Goal: Task Accomplishment & Management: Complete application form

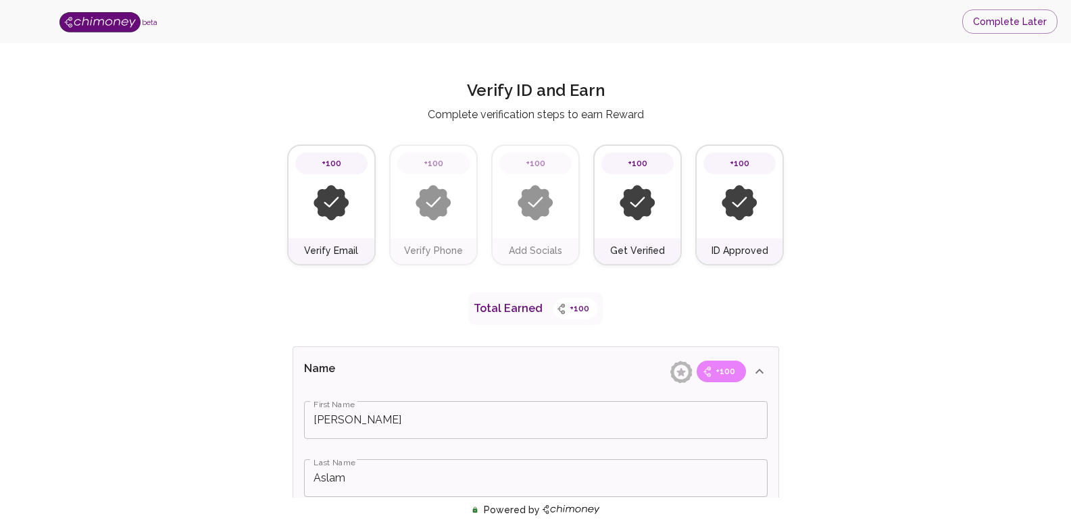
scroll to position [476, 0]
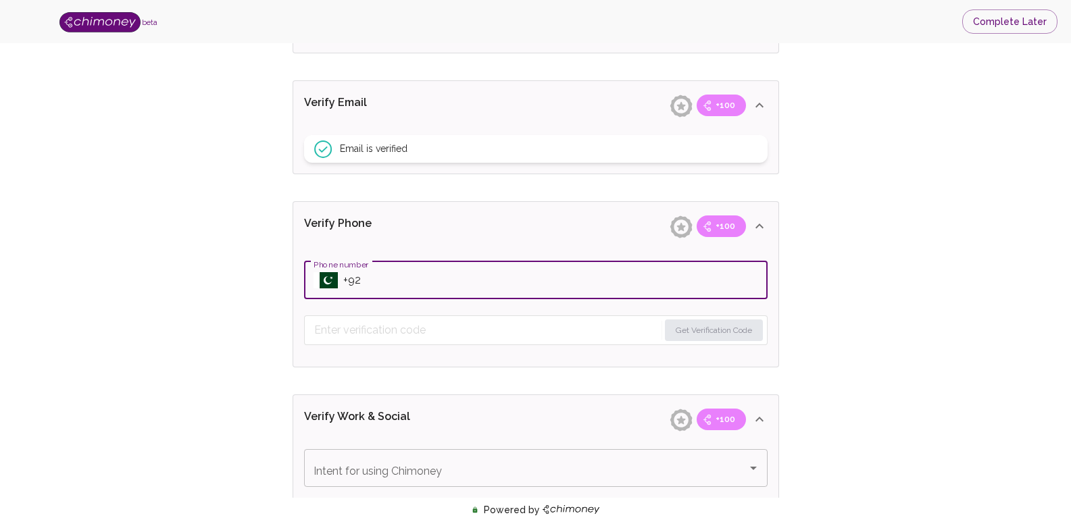
click at [701, 267] on input "Phone number" at bounding box center [555, 280] width 424 height 38
type input "+92 306-3707606"
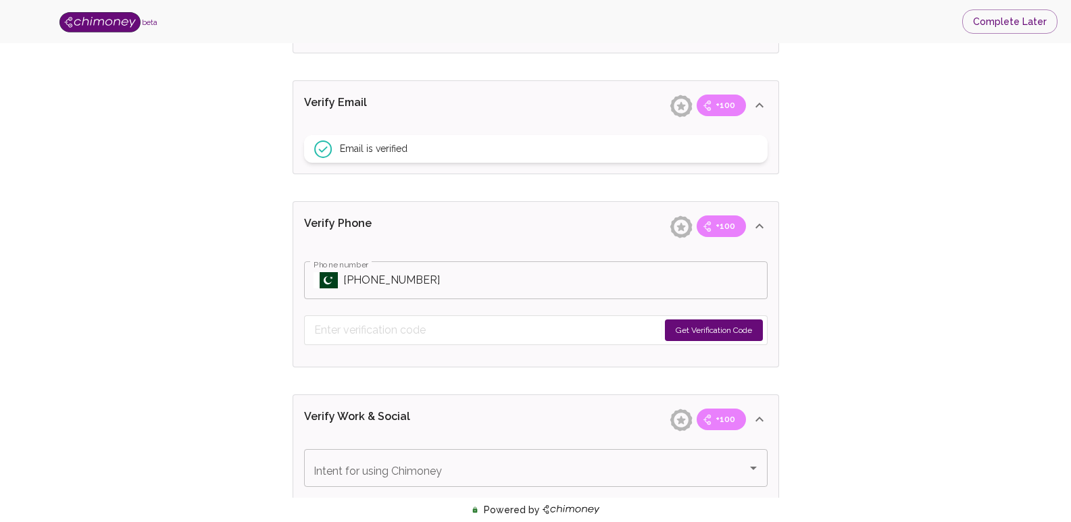
click at [745, 332] on button "Get Verification Code" at bounding box center [714, 331] width 98 height 22
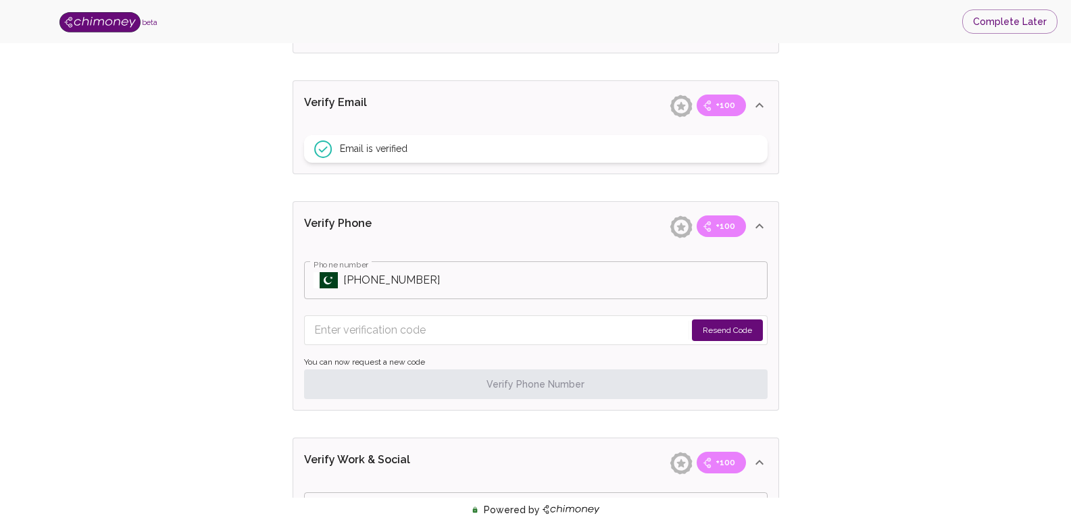
click at [720, 336] on button "Resend Code" at bounding box center [727, 331] width 71 height 22
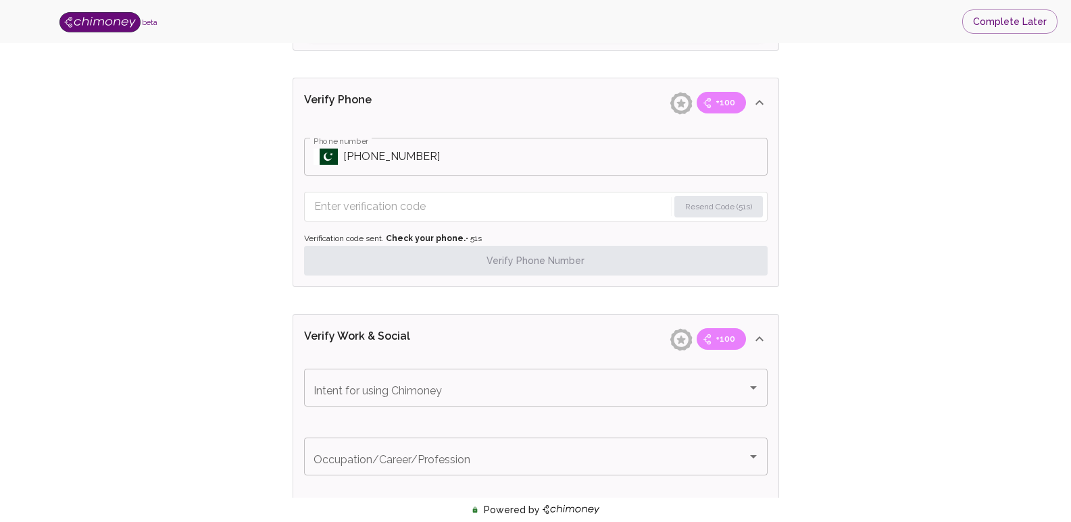
scroll to position [611, 0]
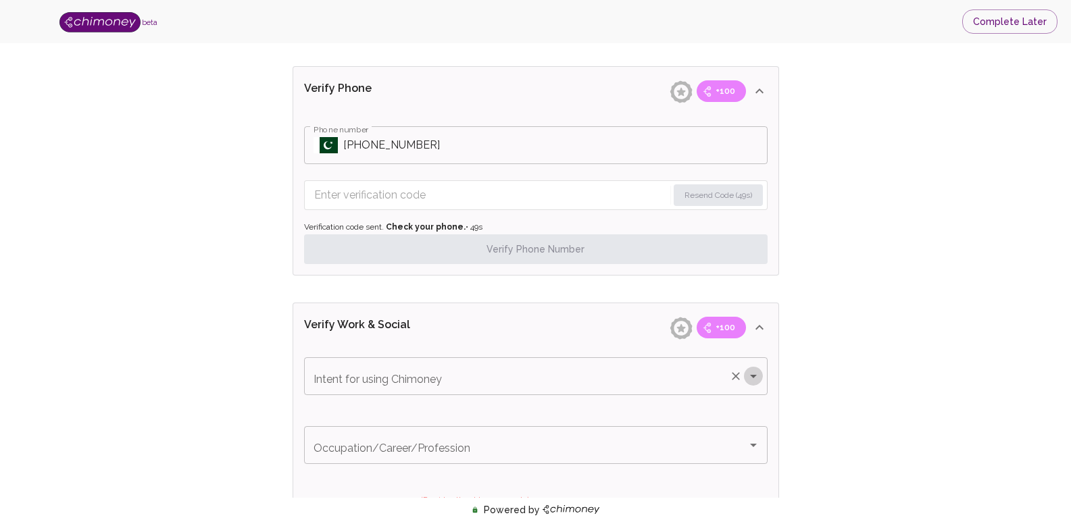
click at [755, 376] on icon "Open" at bounding box center [753, 376] width 16 height 16
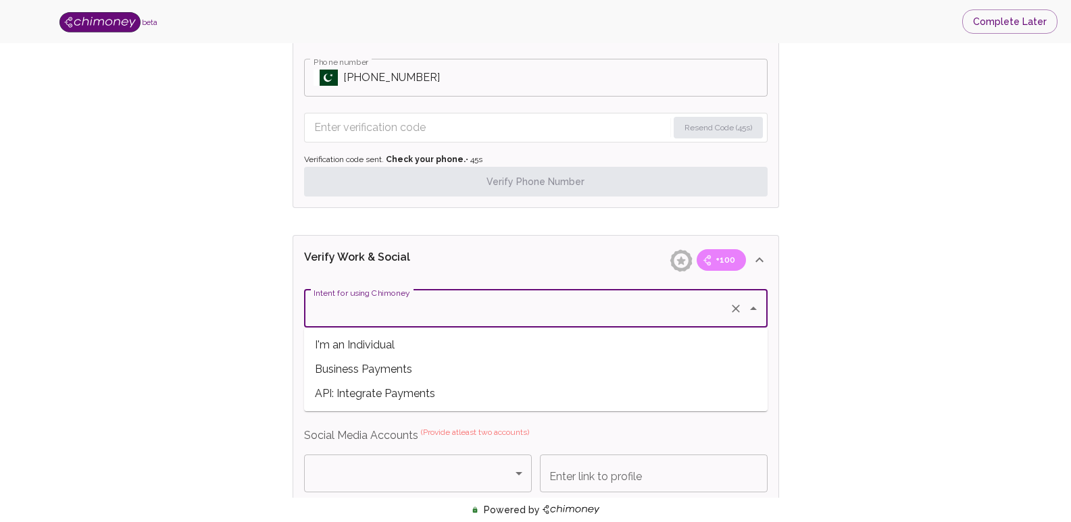
scroll to position [746, 0]
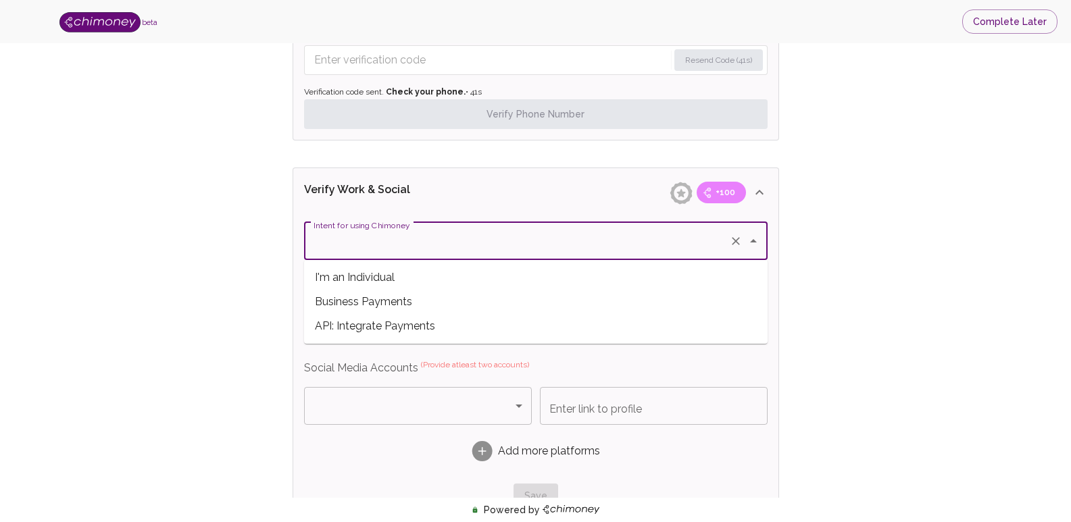
click at [595, 304] on span "Business Payments" at bounding box center [536, 302] width 464 height 24
type input "Business Payments"
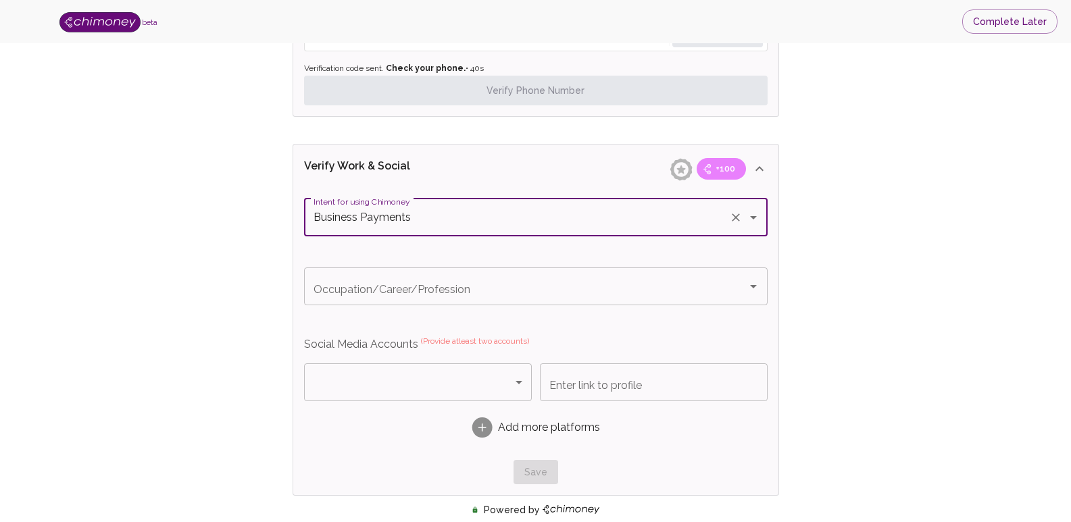
scroll to position [814, 0]
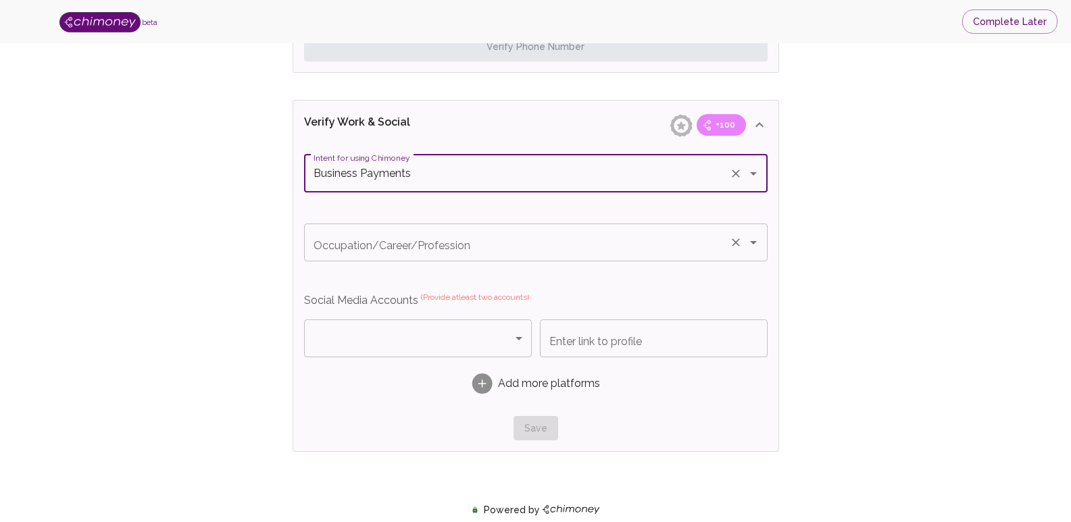
click at [754, 243] on icon "Open" at bounding box center [753, 242] width 7 height 3
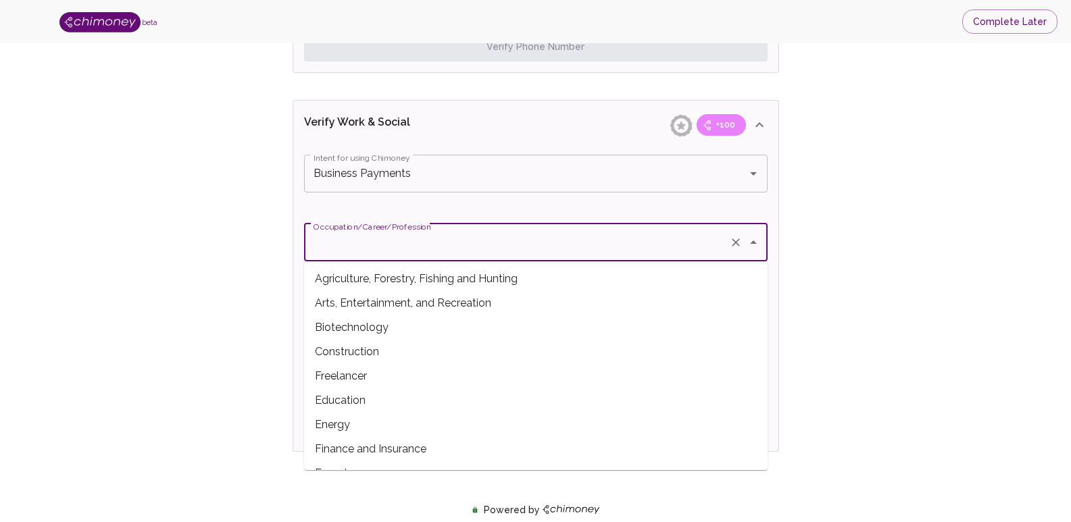
click at [548, 371] on span "Freelancer" at bounding box center [536, 376] width 464 height 24
type input "Freelancer"
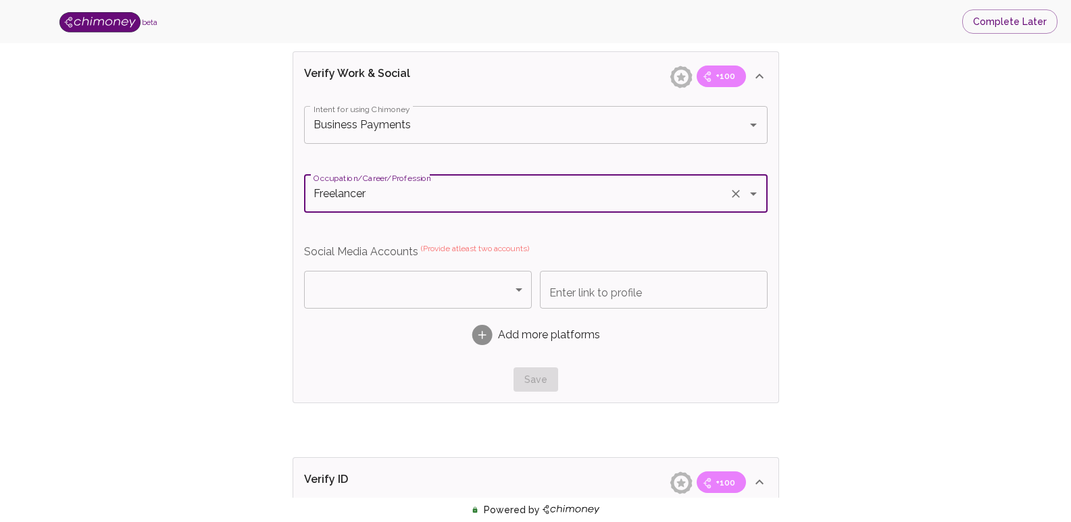
scroll to position [881, 0]
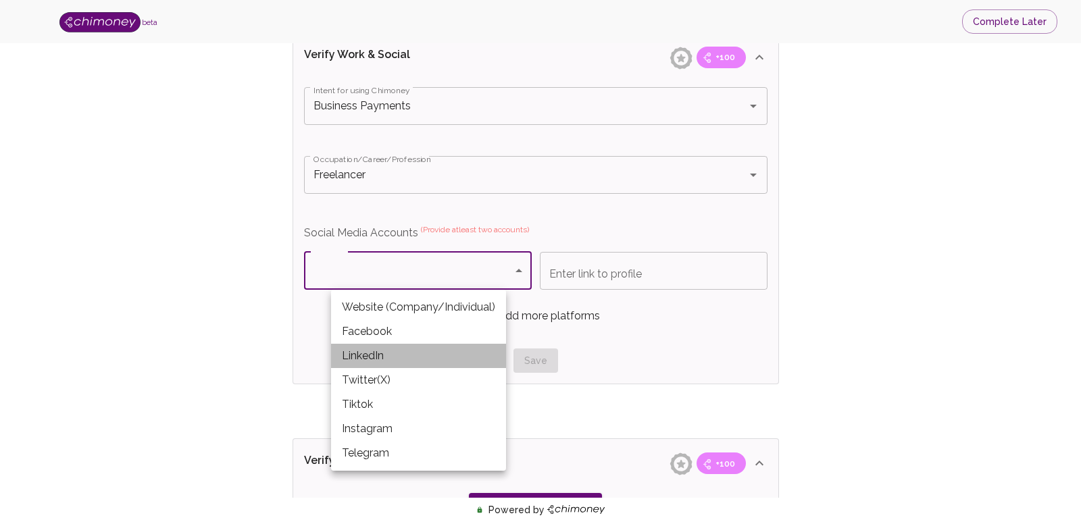
click at [465, 347] on li "LinkedIn" at bounding box center [418, 356] width 175 height 24
type input "LinkedIn"
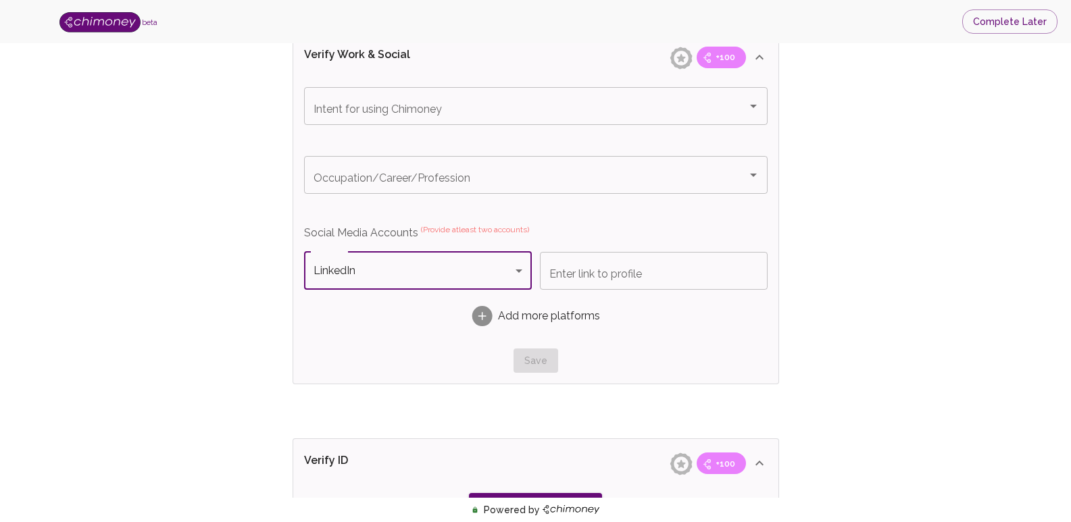
click at [575, 277] on input "Enter link to profile" at bounding box center [654, 271] width 228 height 38
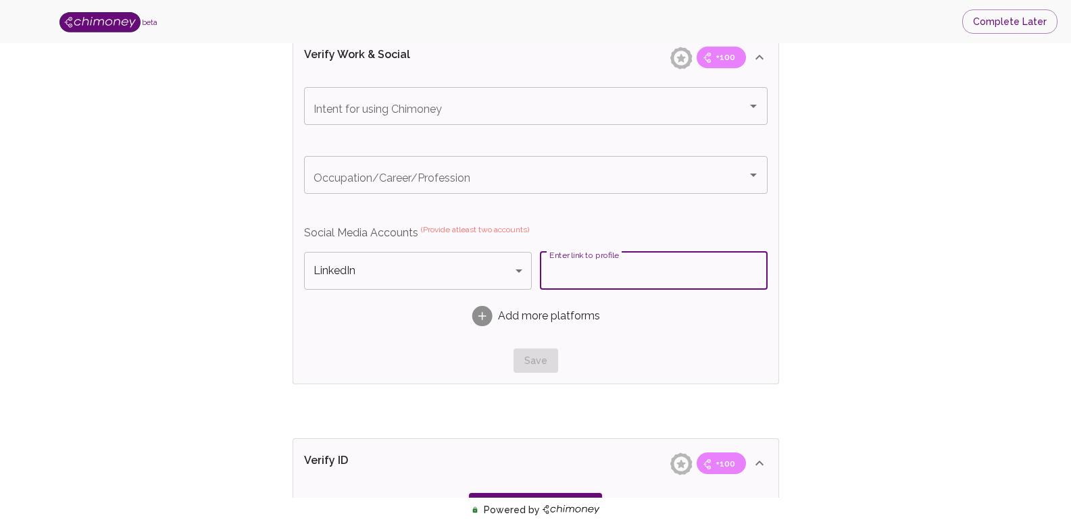
paste input "https://www.linkedin.com/in/umar-aslam-a3316b296?utm_source=share&utm_campaign=…"
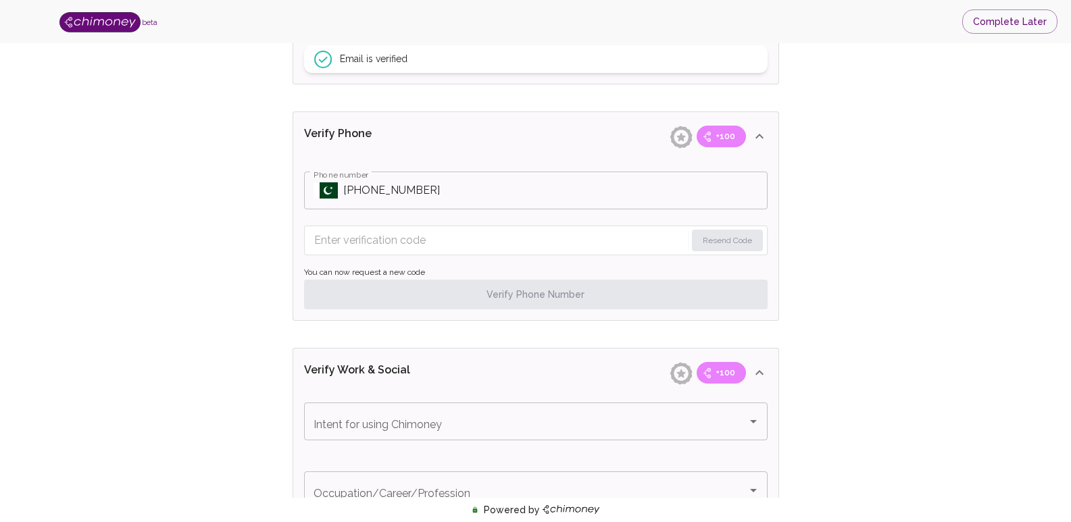
scroll to position [543, 0]
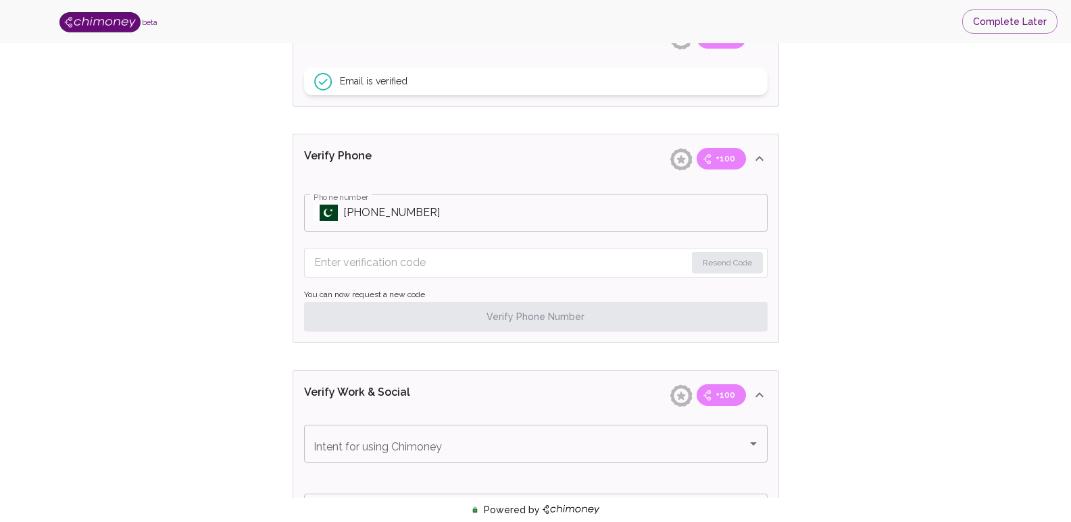
type input "https://www.linkedin.com/in/umar-aslam-a3316b296?utm_source=share&utm_campaign=…"
click at [657, 222] on input "Phone number" at bounding box center [555, 213] width 424 height 38
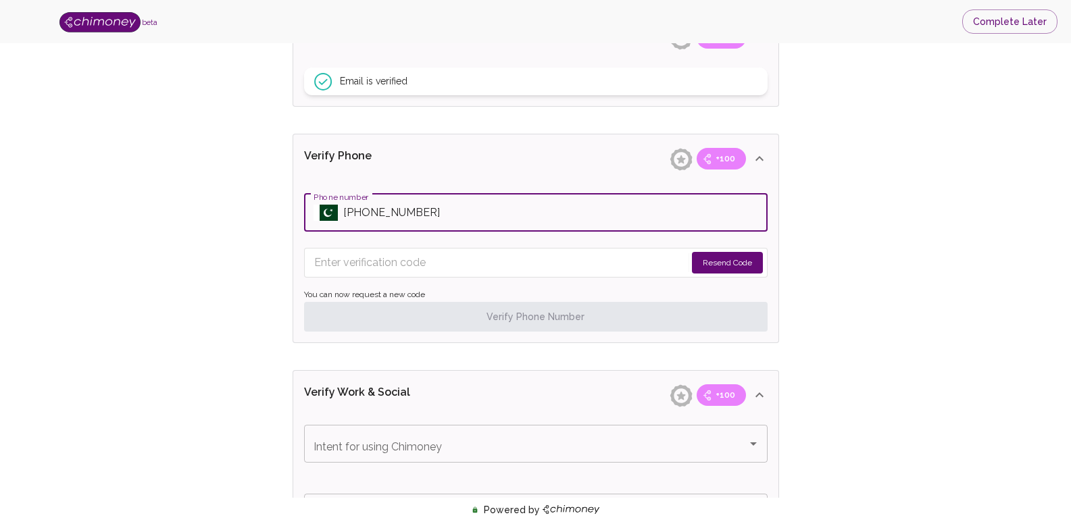
type input "+92 346-8249187"
click at [747, 268] on button "Resend Code" at bounding box center [727, 263] width 71 height 22
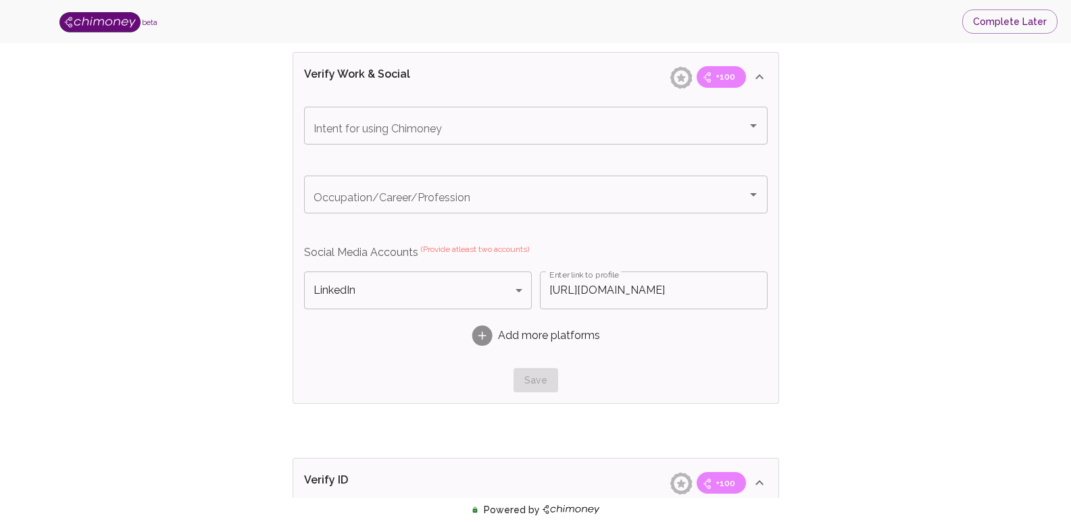
scroll to position [878, 0]
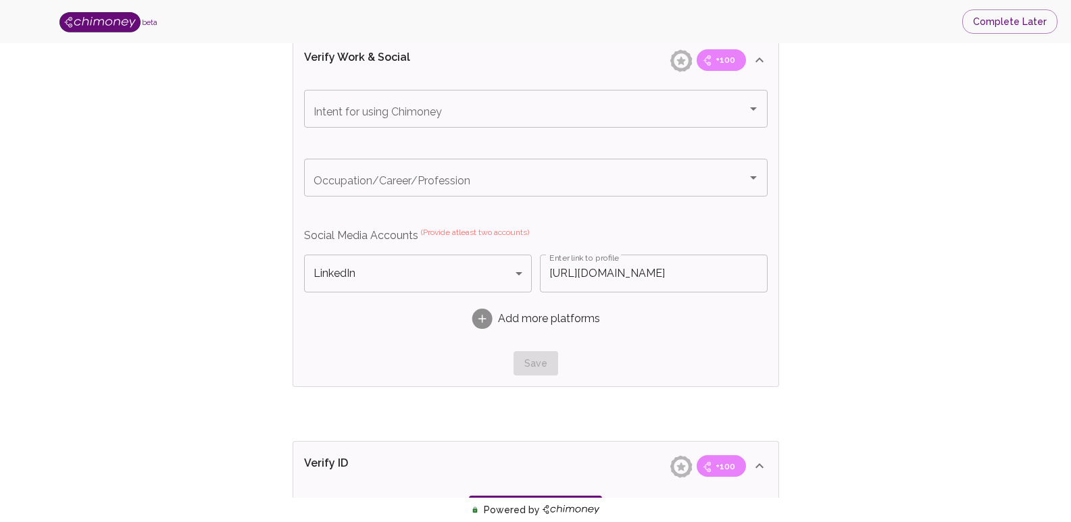
click at [533, 322] on span "Add more platforms" at bounding box center [549, 319] width 102 height 16
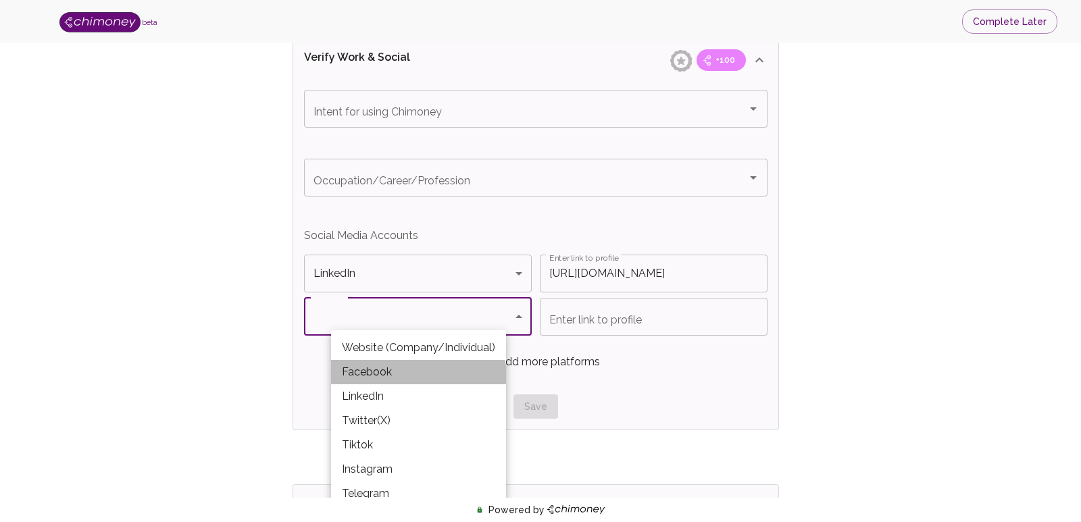
click at [414, 377] on li "Facebook" at bounding box center [418, 372] width 175 height 24
type input "Facebook"
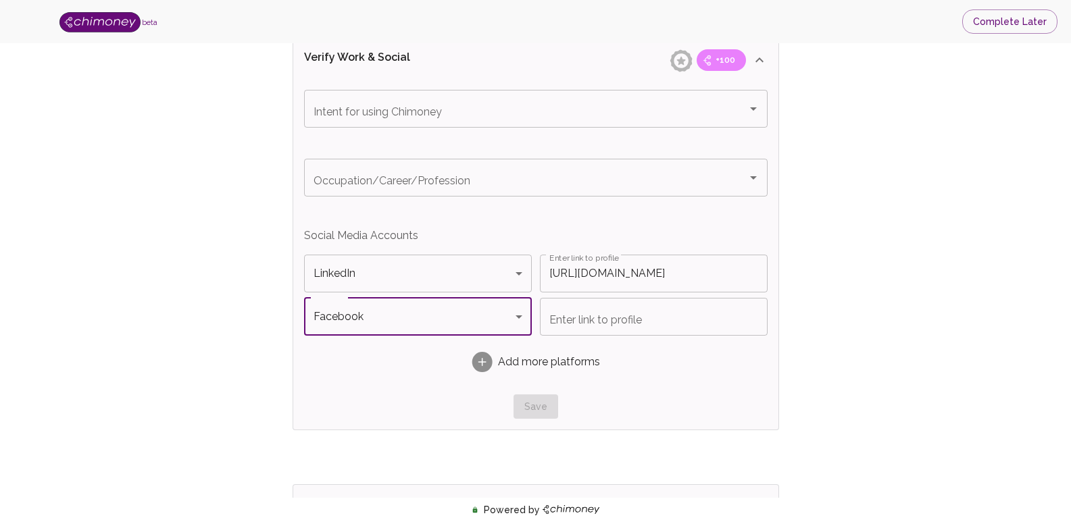
click at [661, 326] on input "Enter link to profile" at bounding box center [654, 317] width 228 height 38
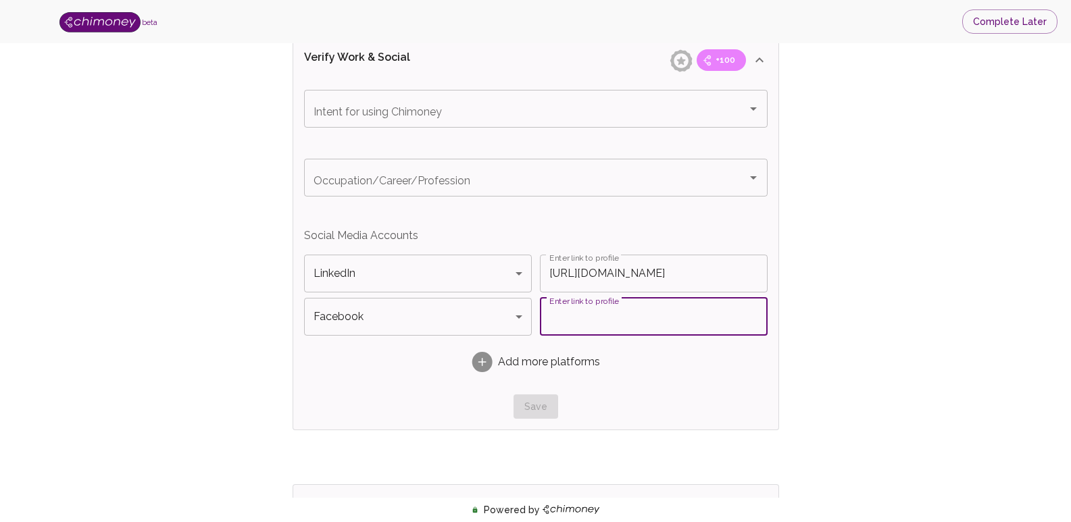
paste input "https://www.facebook.com/share/1C2mPPUx4y/"
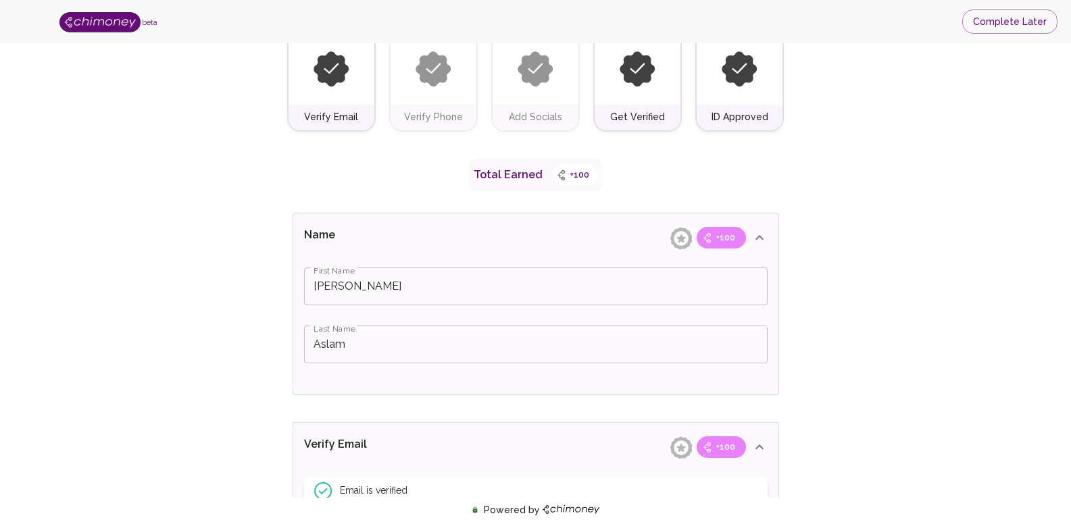
scroll to position [0, 0]
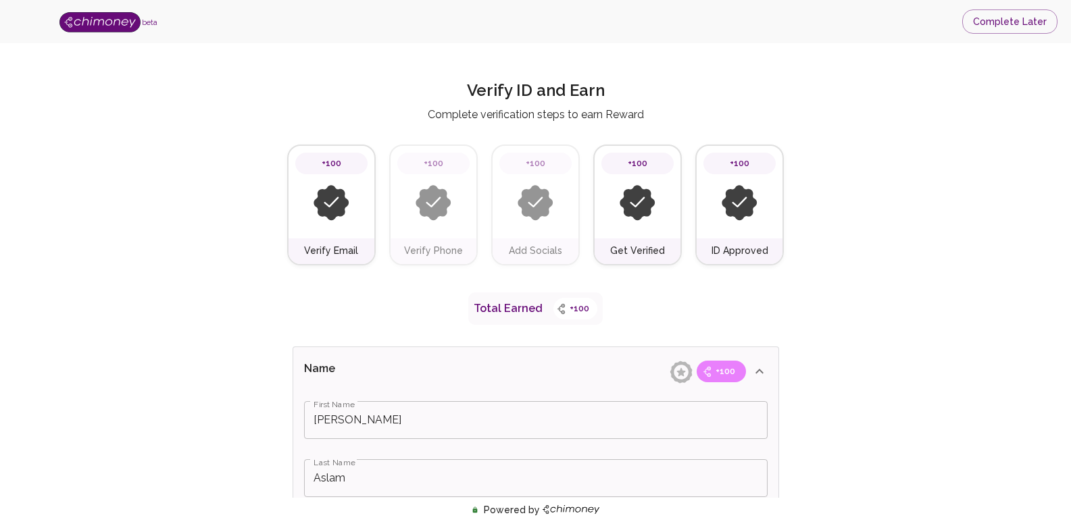
type input "https://www.facebook.com/share/1C2mPPUx4y/"
click at [547, 203] on img at bounding box center [536, 203] width 36 height 36
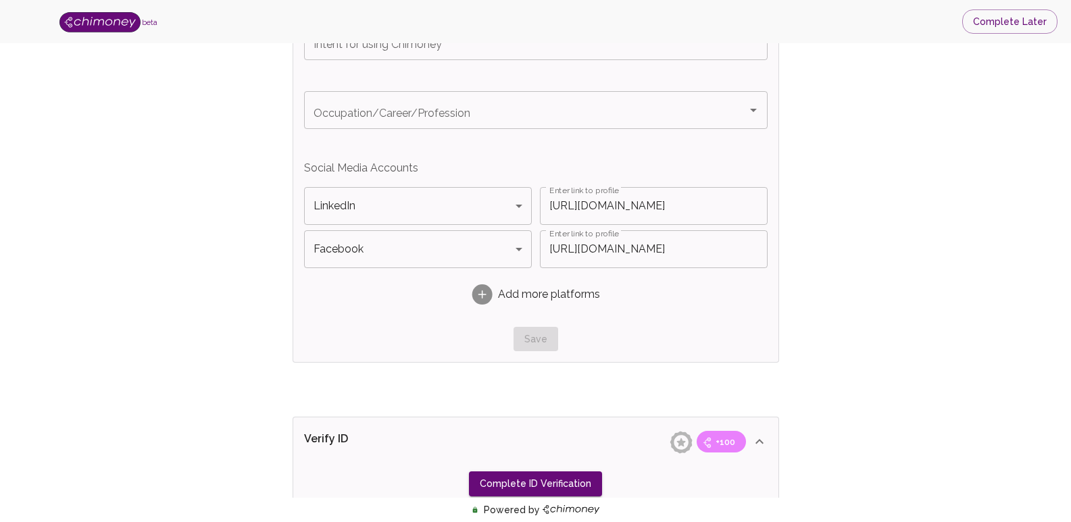
scroll to position [1218, 0]
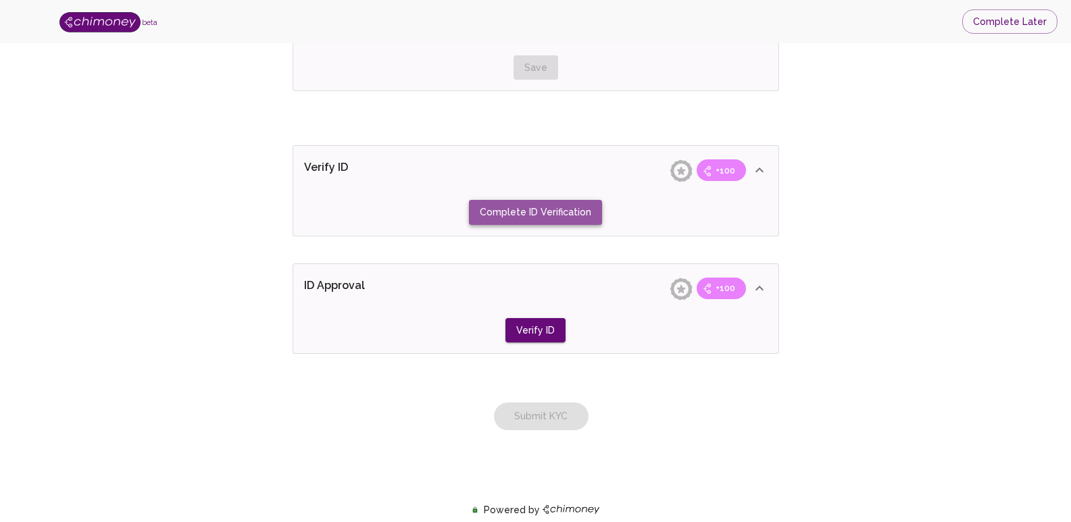
click at [563, 203] on button "Complete ID Verification" at bounding box center [535, 212] width 133 height 25
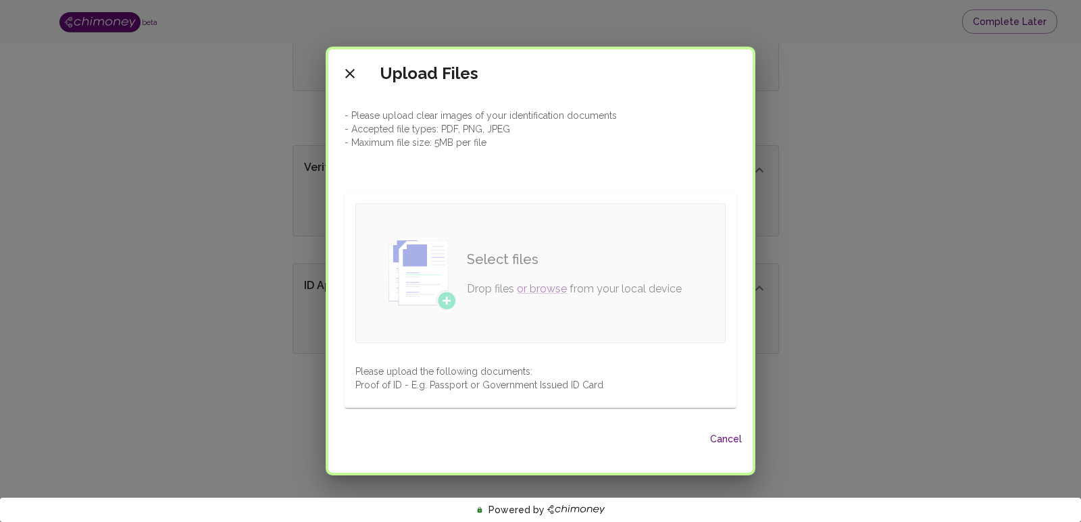
click at [495, 277] on div "Select files Drop files or browse from your local device" at bounding box center [574, 273] width 236 height 70
click at [345, 72] on icon "close" at bounding box center [350, 74] width 16 height 16
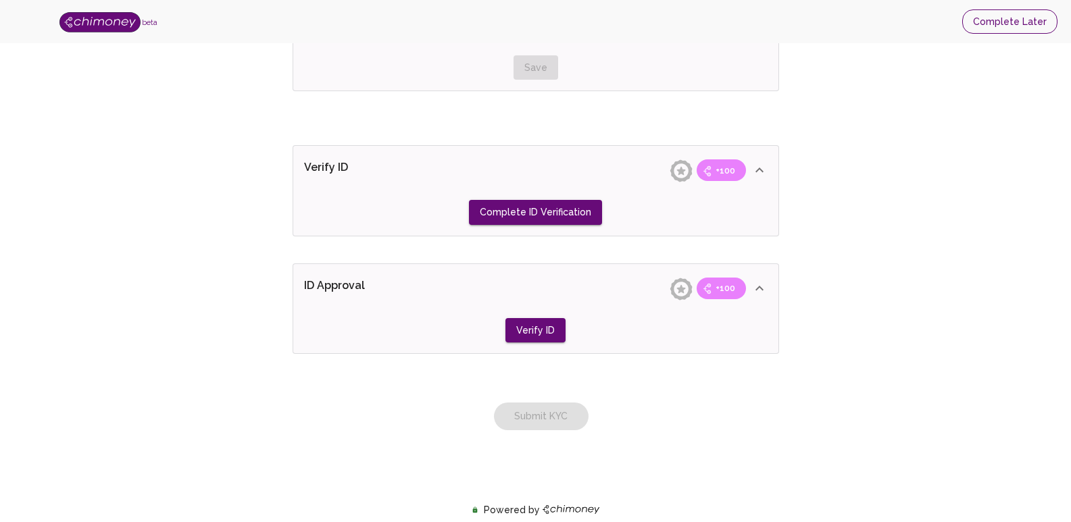
click at [1034, 23] on button "Complete Later" at bounding box center [1009, 21] width 95 height 25
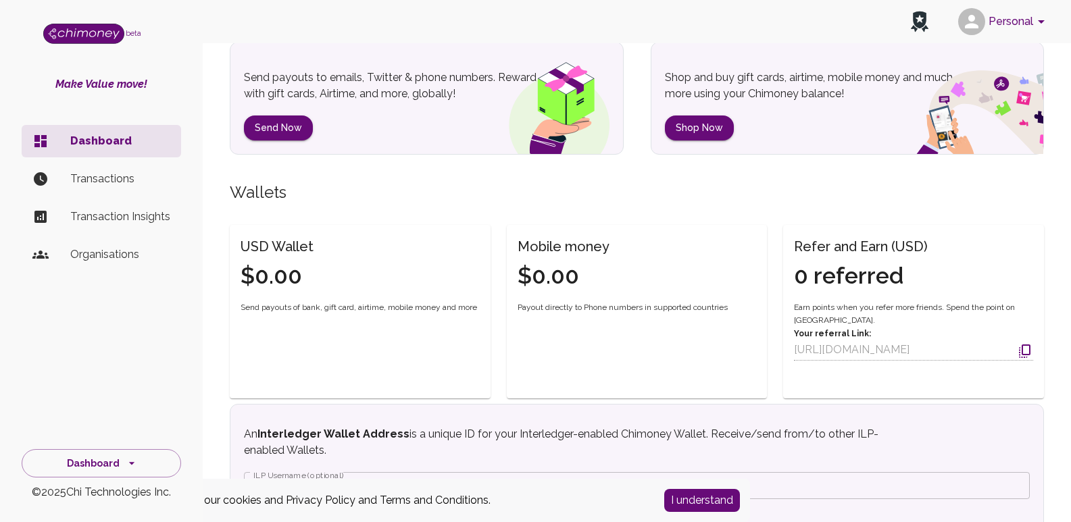
scroll to position [270, 0]
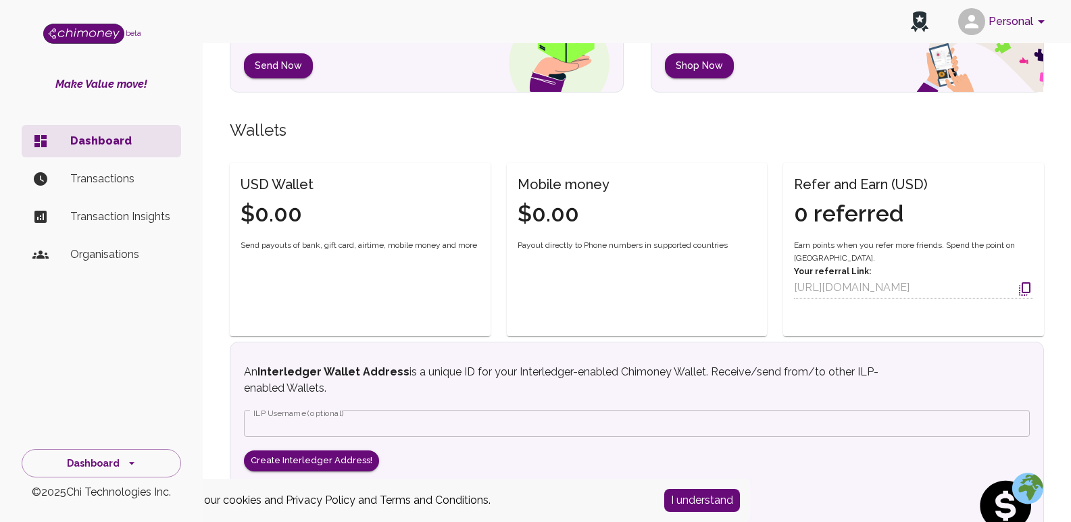
click at [866, 220] on h4 "0 referred" at bounding box center [861, 214] width 134 height 28
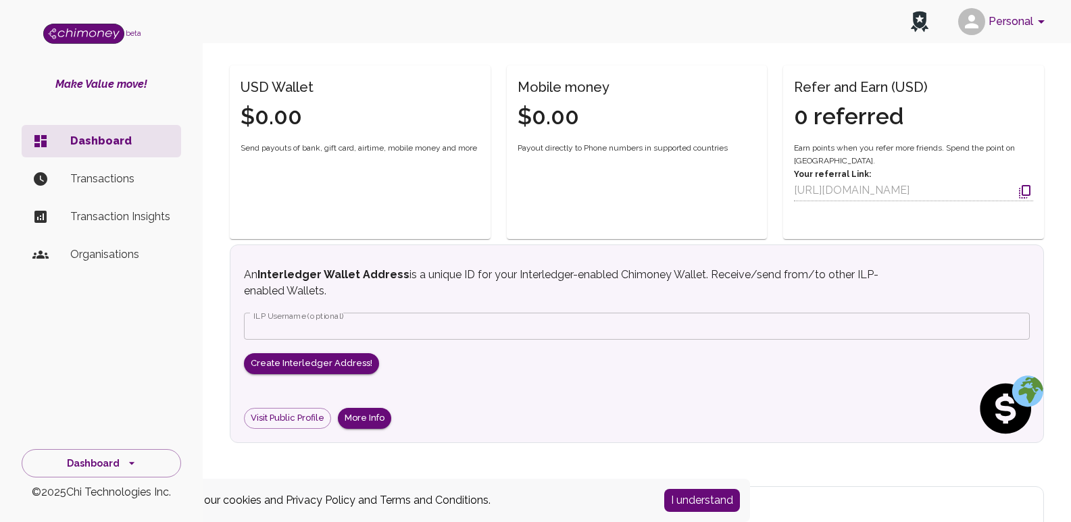
scroll to position [405, 0]
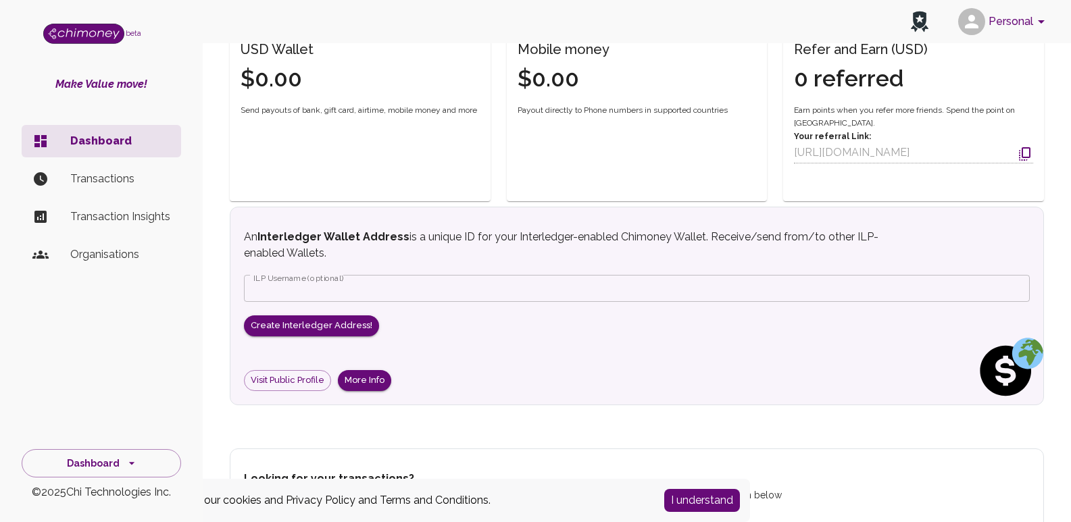
click at [121, 176] on p "Transactions" at bounding box center [120, 179] width 100 height 16
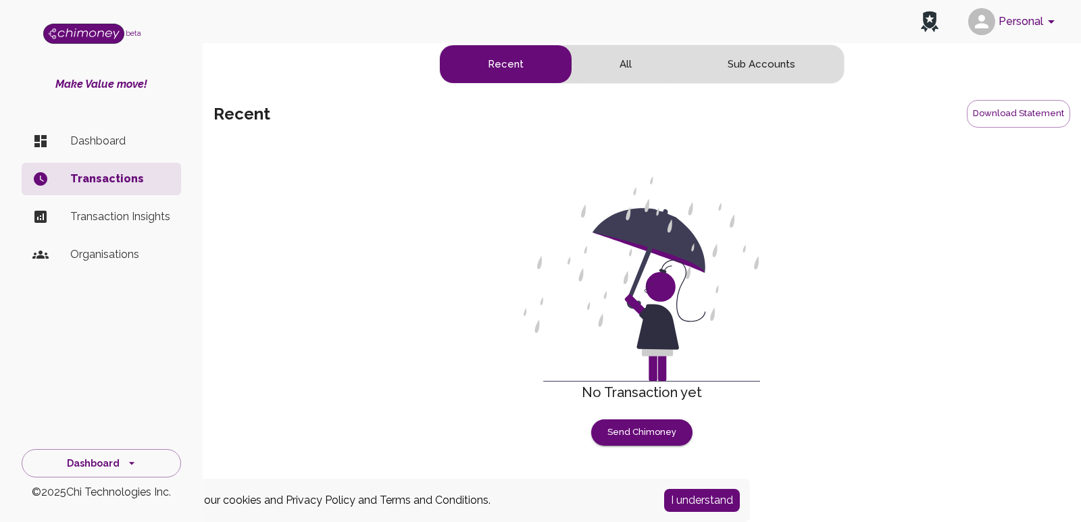
click at [147, 217] on p "Transaction Insights" at bounding box center [120, 217] width 100 height 16
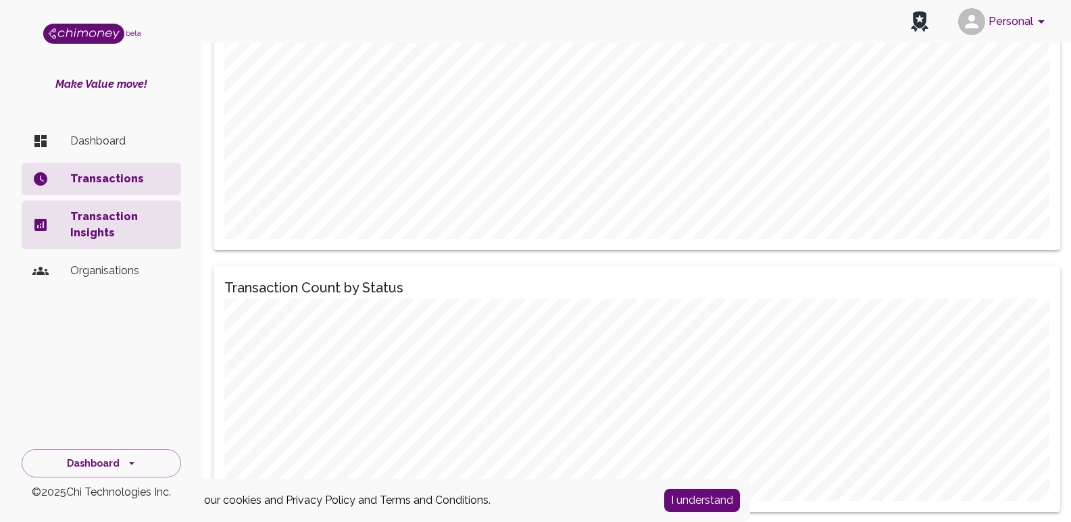
scroll to position [1709, 0]
click at [83, 264] on p "Organisations" at bounding box center [120, 271] width 100 height 16
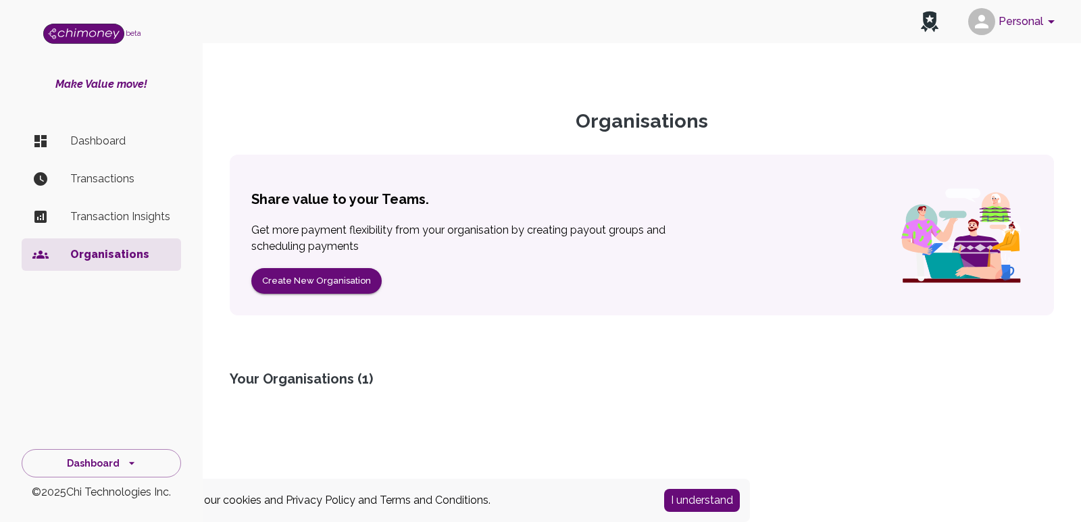
click at [102, 176] on p "Transactions" at bounding box center [120, 179] width 100 height 16
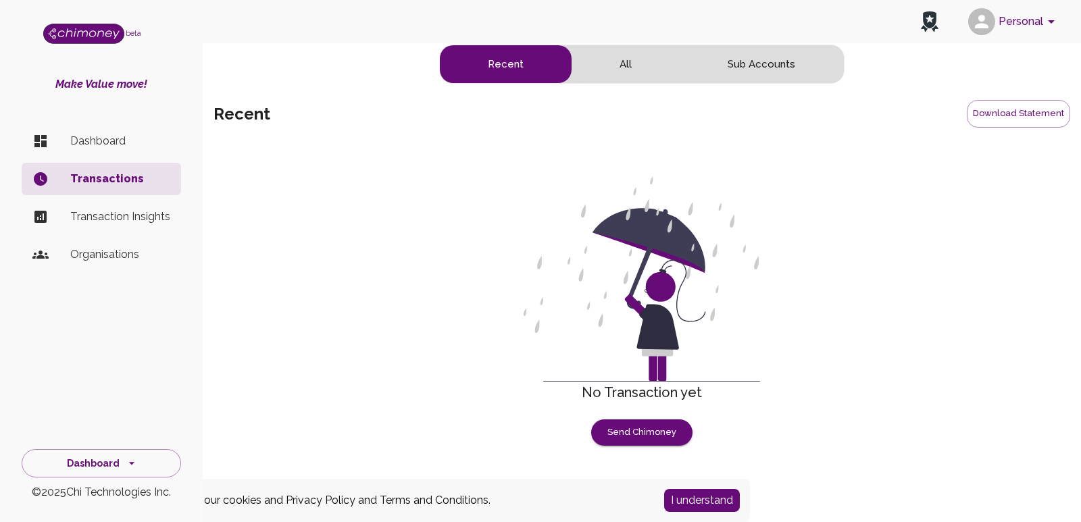
click at [632, 60] on button "All" at bounding box center [626, 64] width 108 height 38
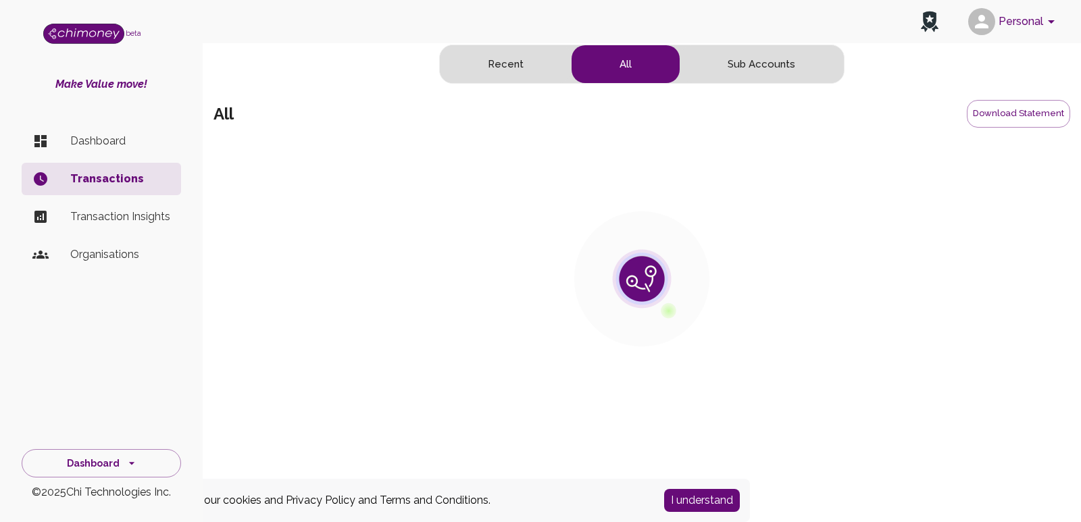
click at [746, 70] on button "Sub Accounts" at bounding box center [762, 64] width 164 height 38
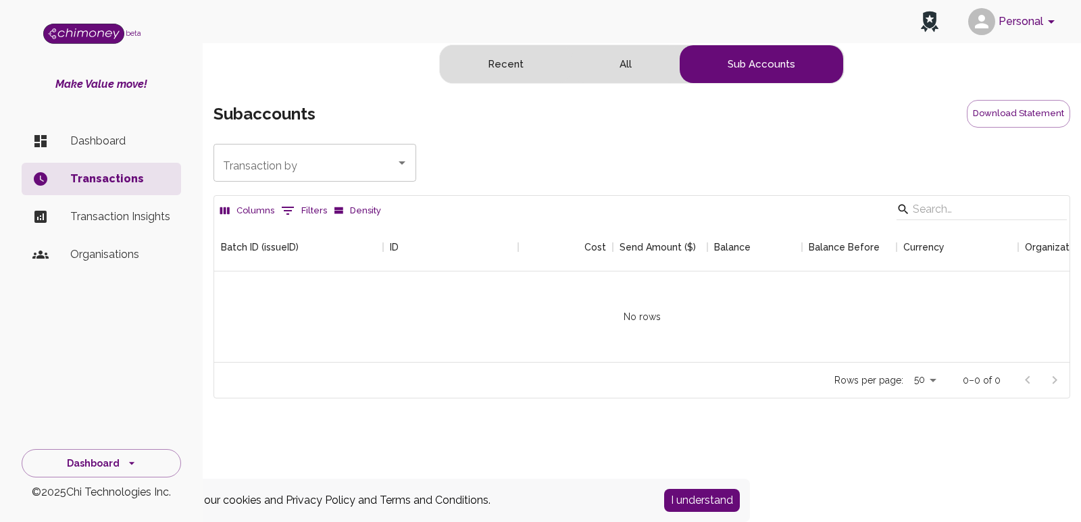
scroll to position [139, 845]
click at [396, 167] on icon "Open" at bounding box center [402, 163] width 16 height 16
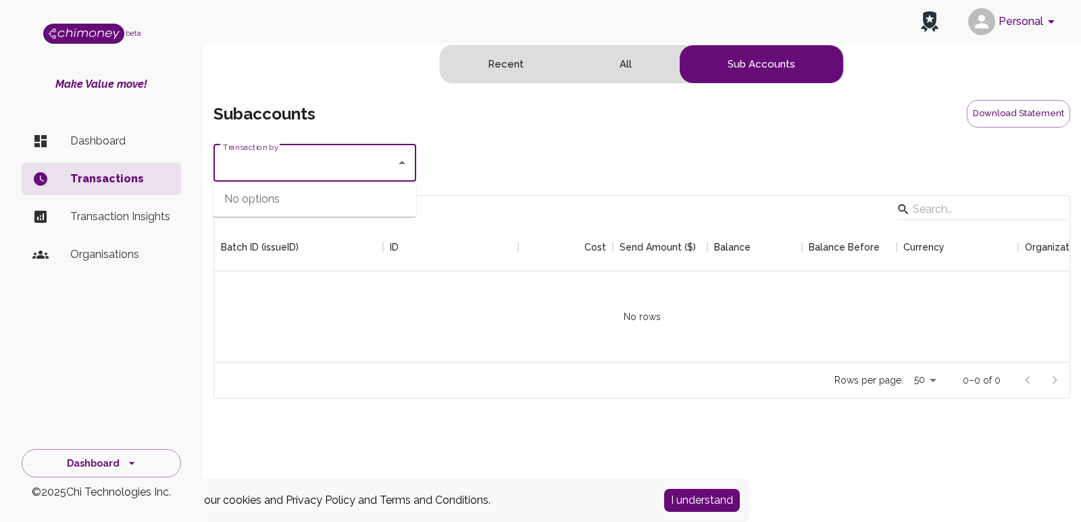
click at [396, 167] on icon "Close" at bounding box center [402, 163] width 16 height 16
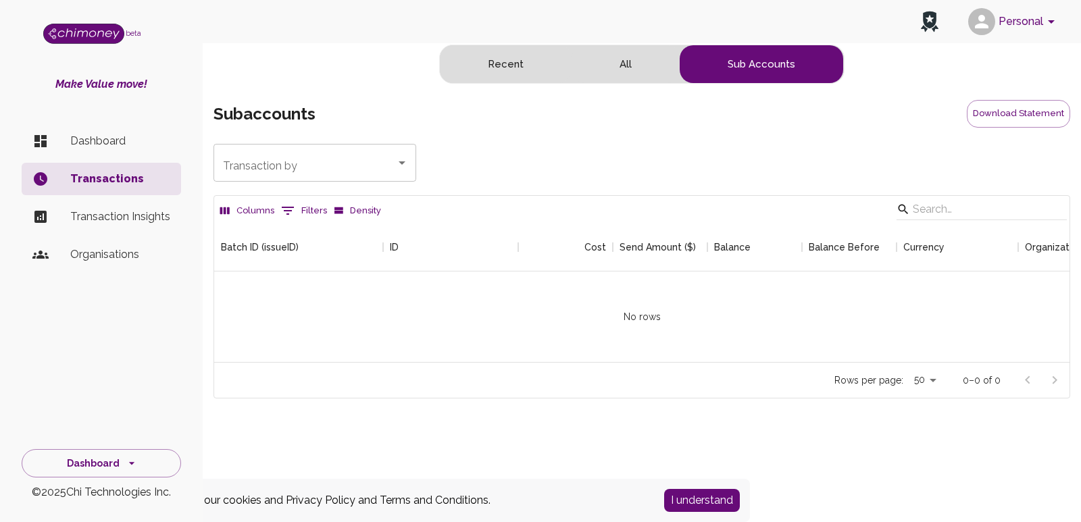
drag, startPoint x: 595, startPoint y: 380, endPoint x: 762, endPoint y: 388, distance: 167.8
click at [762, 388] on div "Rows per page: 50 50 0–0 of 0" at bounding box center [641, 380] width 855 height 36
click at [707, 376] on div "Rows per page: 50 50 0–0 of 0" at bounding box center [641, 380] width 855 height 36
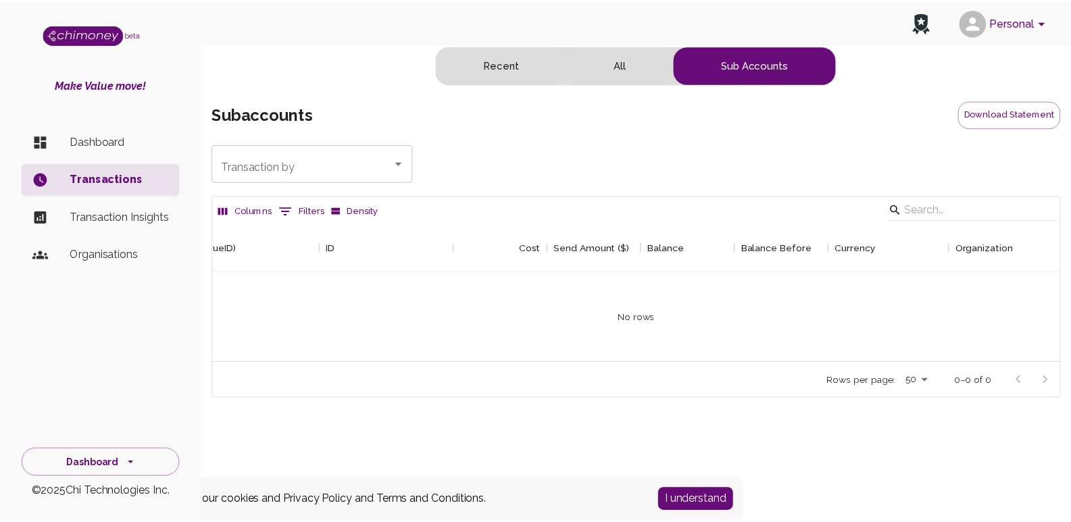
scroll to position [0, 0]
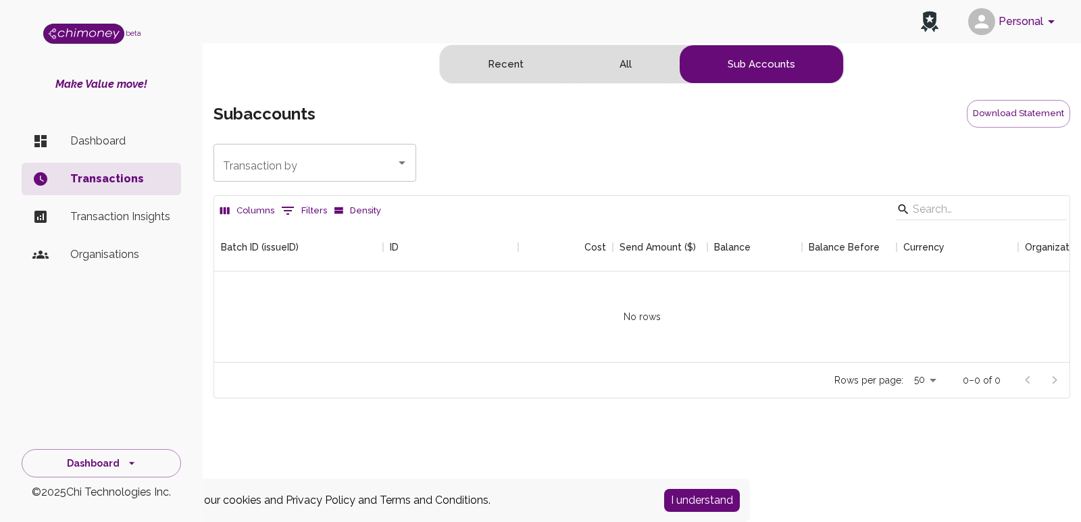
click at [109, 142] on p "Dashboard" at bounding box center [120, 141] width 100 height 16
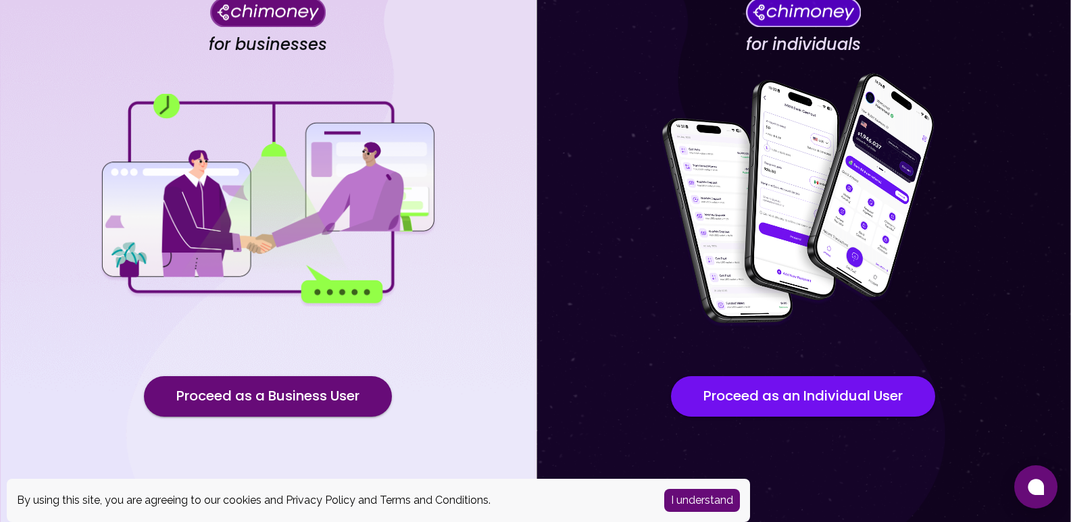
scroll to position [89, 0]
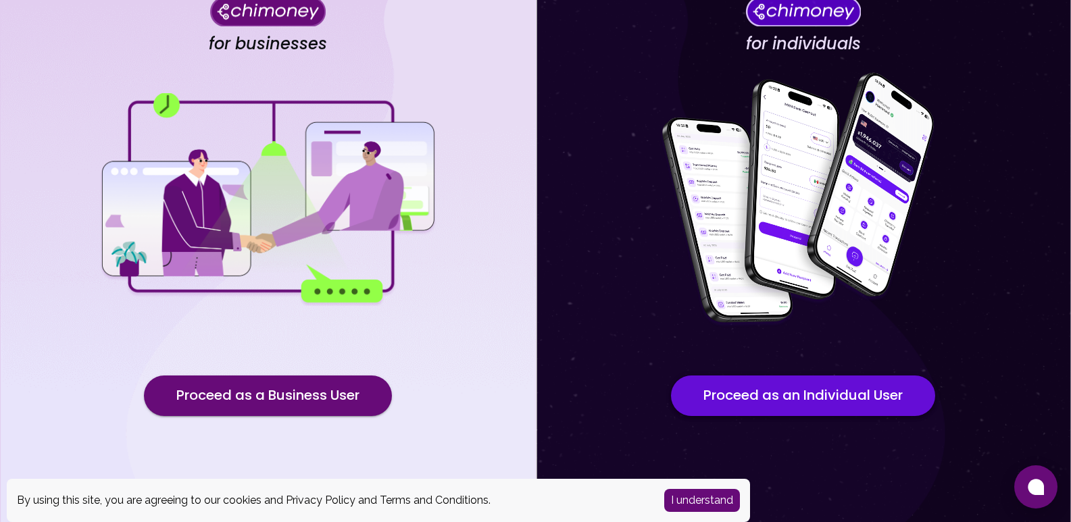
click at [756, 401] on button "Proceed as an Individual User" at bounding box center [803, 396] width 264 height 41
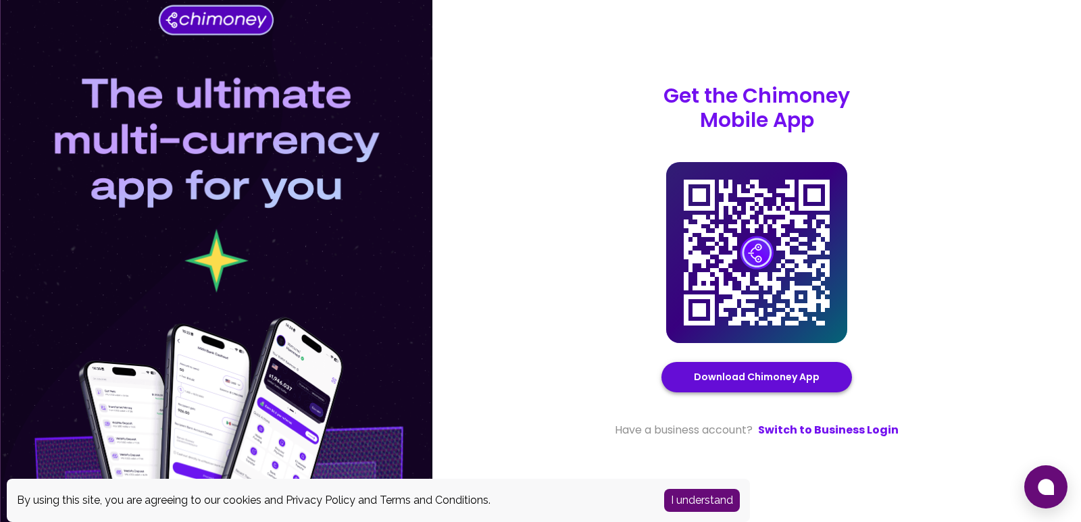
click at [716, 372] on link "Download Chimoney App" at bounding box center [757, 377] width 126 height 17
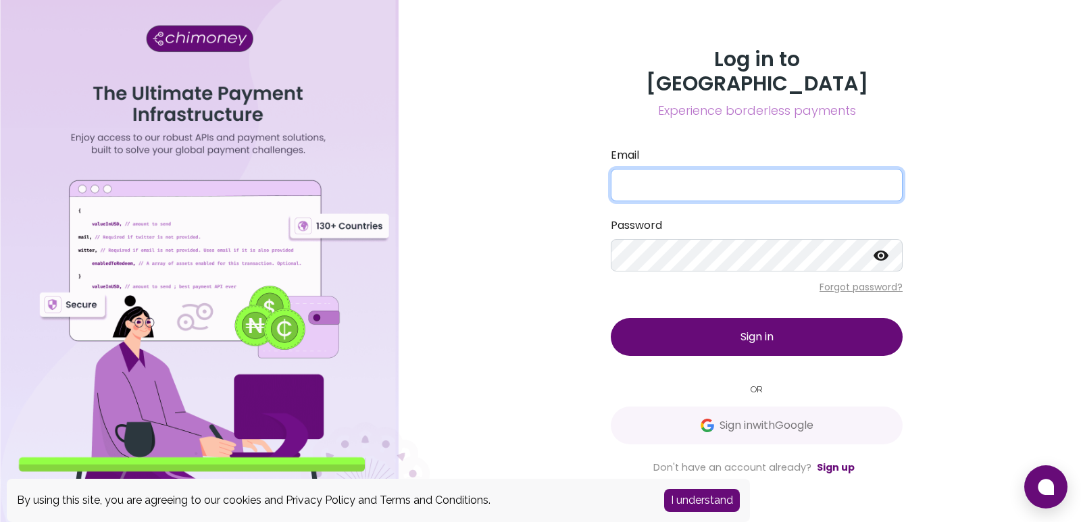
click at [661, 178] on input "Email" at bounding box center [757, 185] width 292 height 32
type input "gillsahab005@gmail.com"
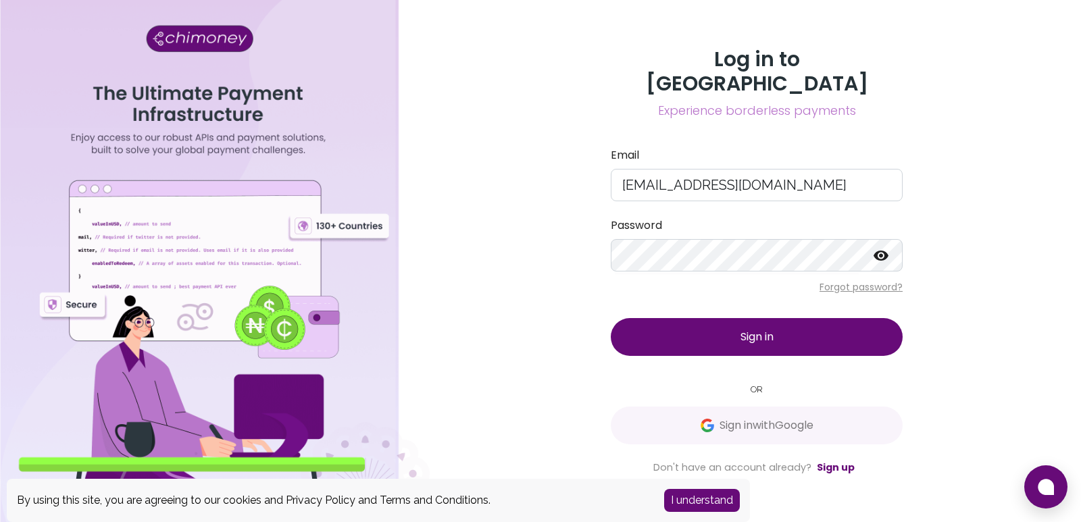
click at [878, 248] on icon at bounding box center [881, 255] width 16 height 16
click at [817, 318] on button "Sign in" at bounding box center [757, 337] width 292 height 38
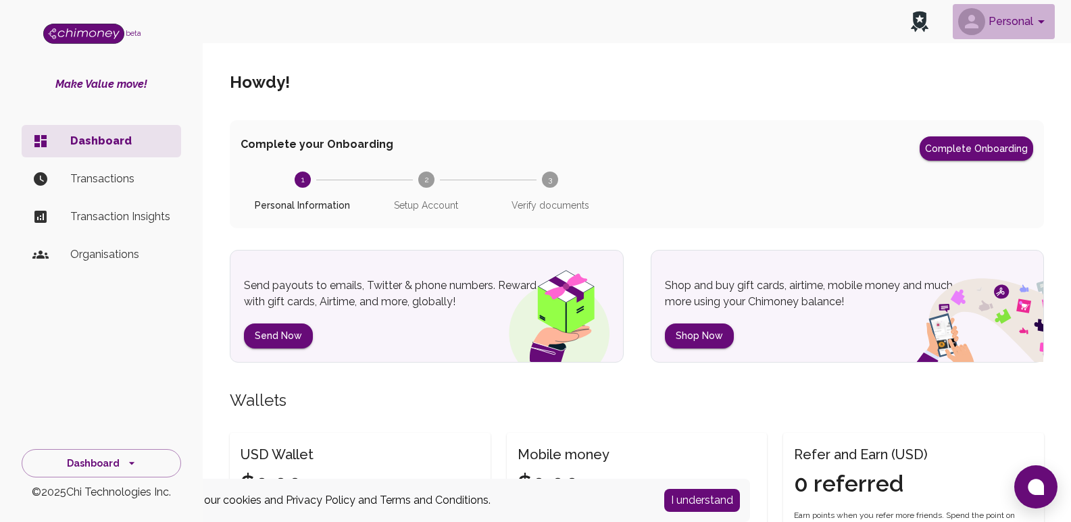
click at [1037, 24] on icon "account of current user" at bounding box center [1041, 22] width 16 height 16
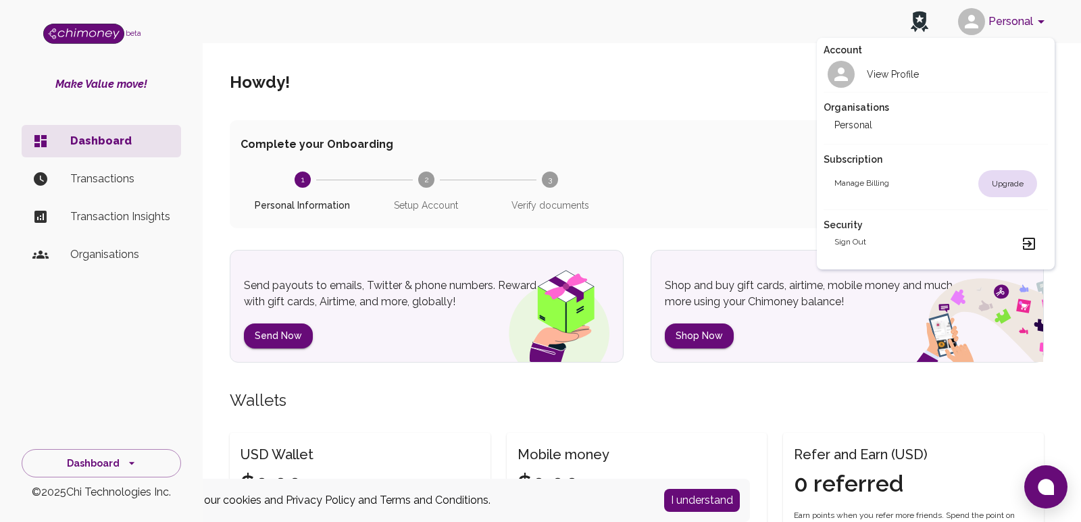
click at [926, 168] on li "Manage billing Upgrade" at bounding box center [936, 183] width 225 height 35
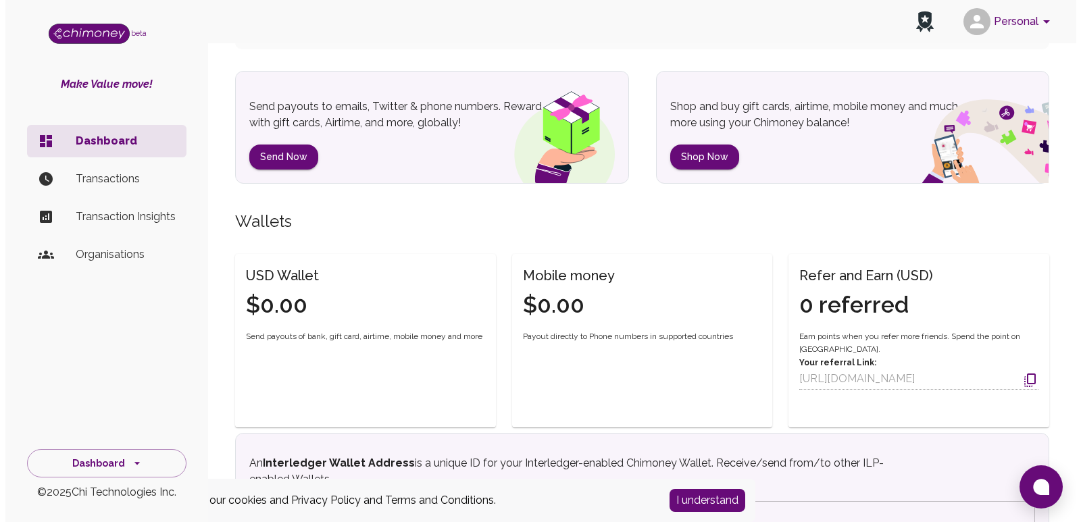
scroll to position [186, 0]
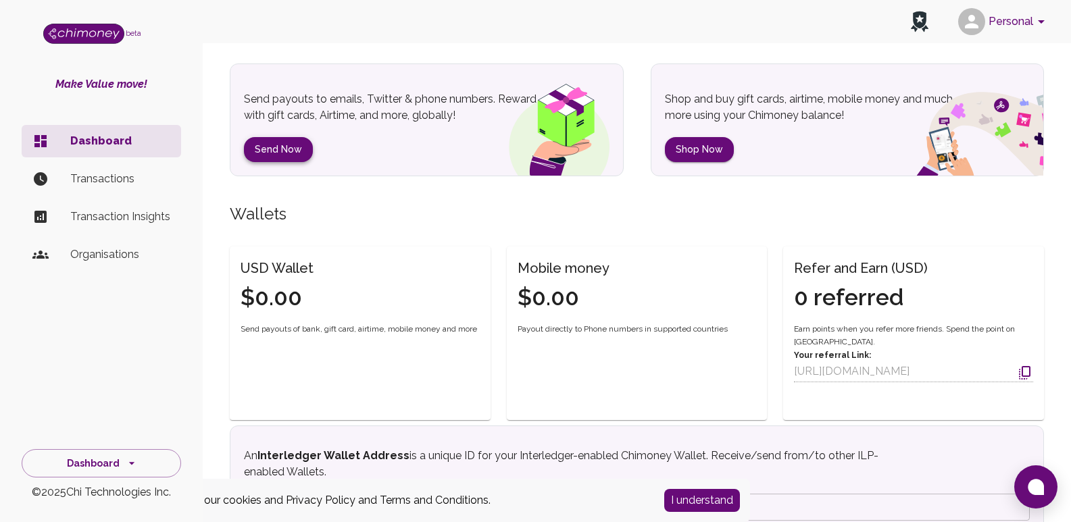
click at [271, 154] on button "Send Now" at bounding box center [278, 149] width 69 height 25
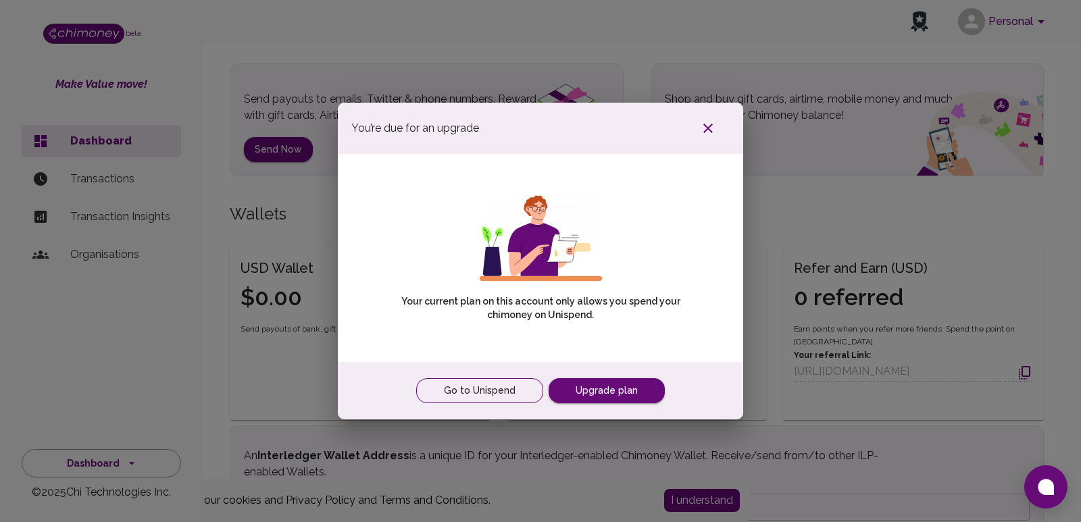
click at [530, 392] on link "Go to Unispend" at bounding box center [479, 390] width 127 height 25
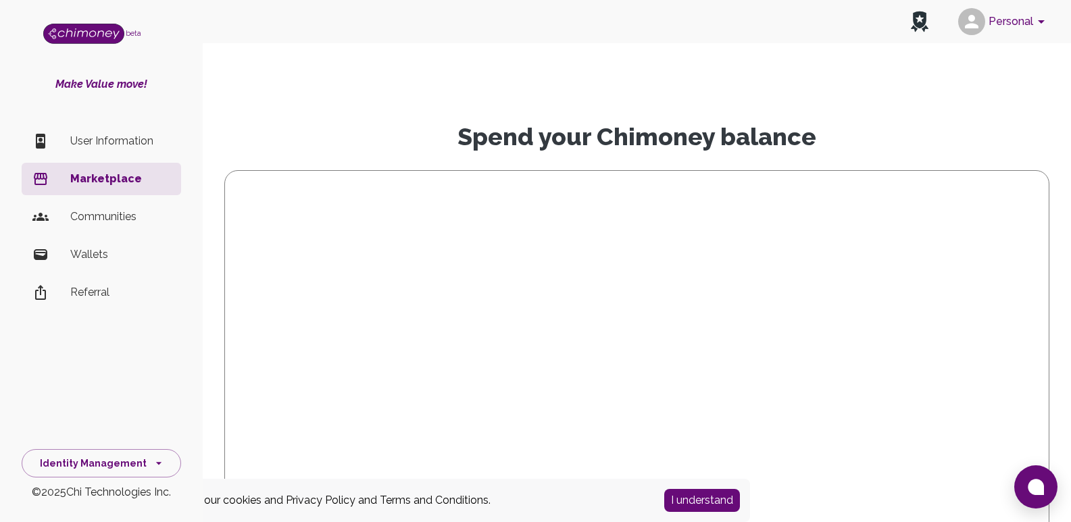
click at [87, 211] on p "Communities" at bounding box center [120, 217] width 100 height 16
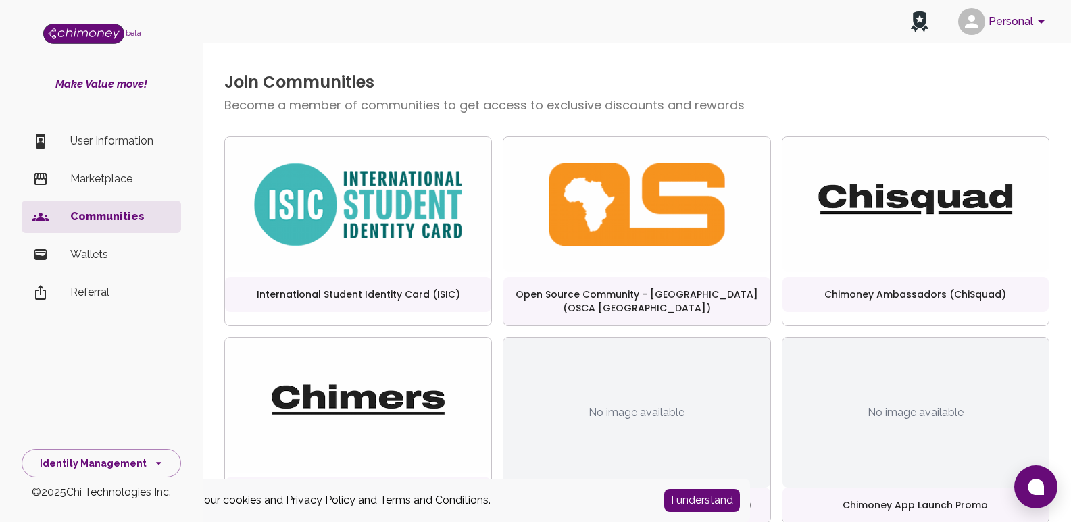
click at [99, 30] on img "side nav" at bounding box center [83, 34] width 81 height 20
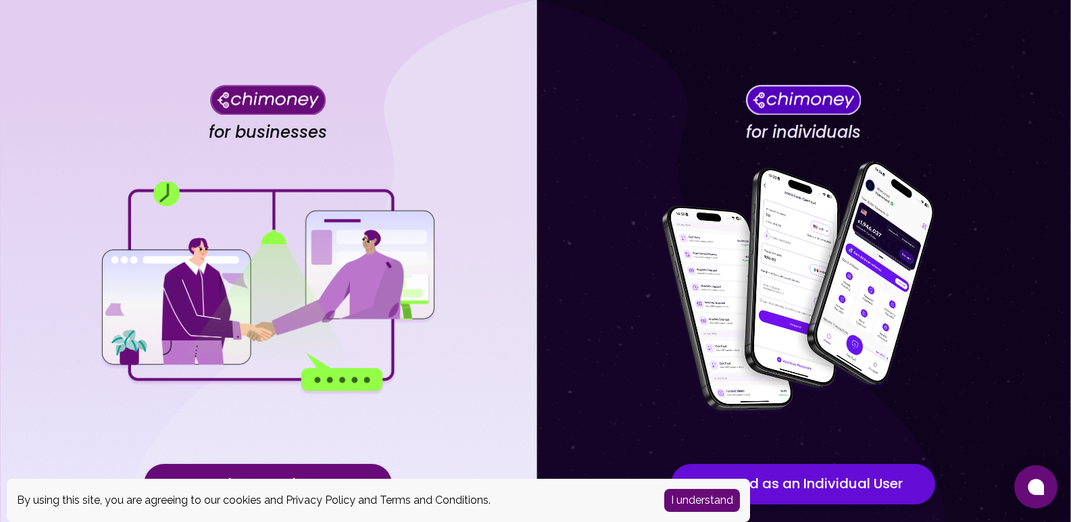
click at [795, 496] on button "Proceed as an Individual User" at bounding box center [803, 484] width 264 height 41
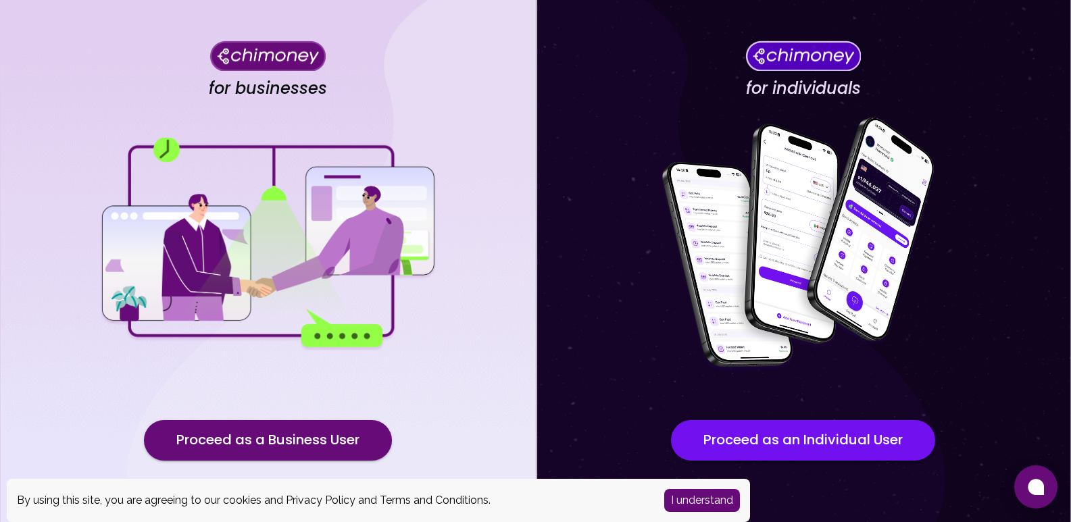
scroll to position [89, 0]
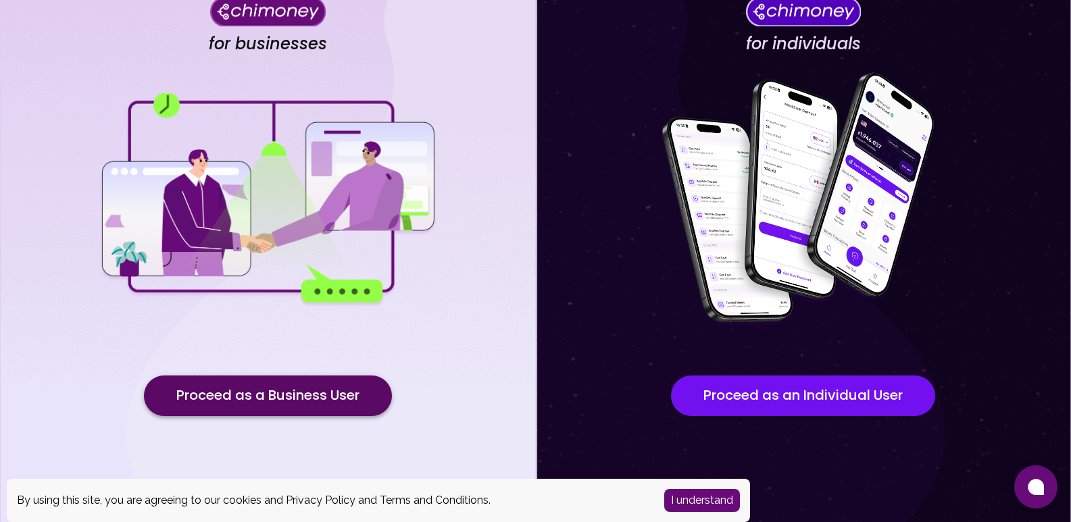
click at [259, 392] on button "Proceed as a Business User" at bounding box center [268, 396] width 248 height 41
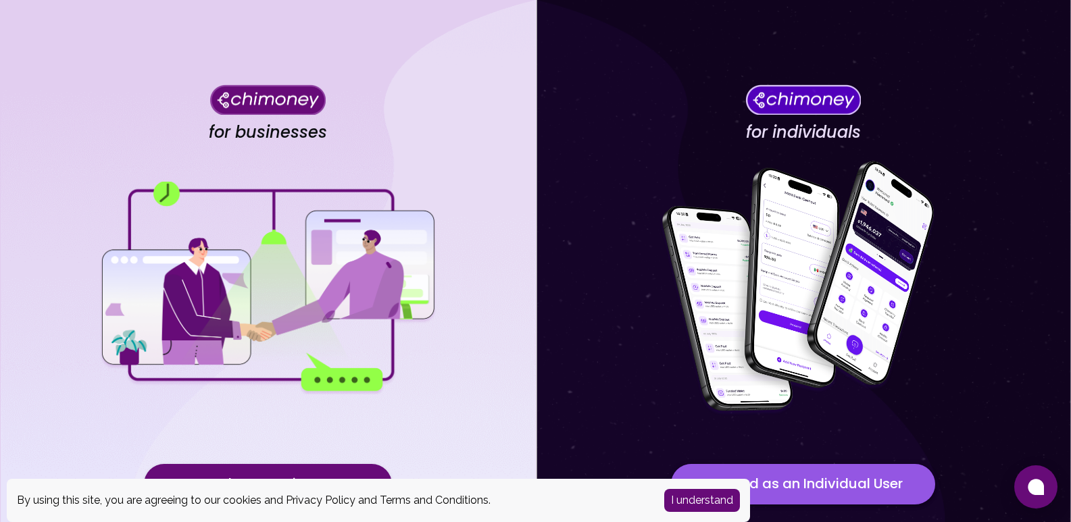
click at [805, 499] on button "Proceed as an Individual User" at bounding box center [803, 484] width 264 height 41
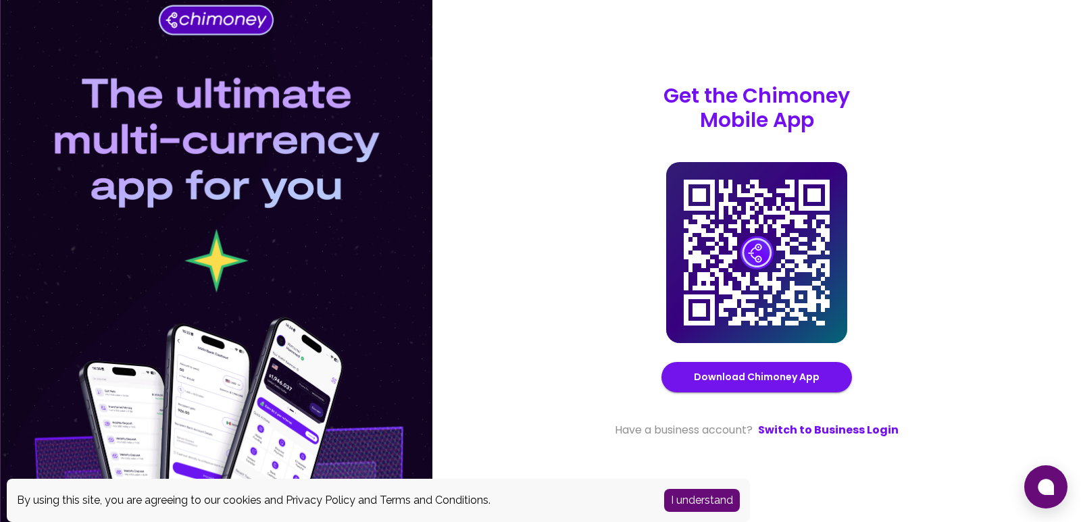
click at [272, 263] on div at bounding box center [216, 261] width 432 height 522
click at [714, 368] on button "Download Chimoney App" at bounding box center [756, 377] width 191 height 30
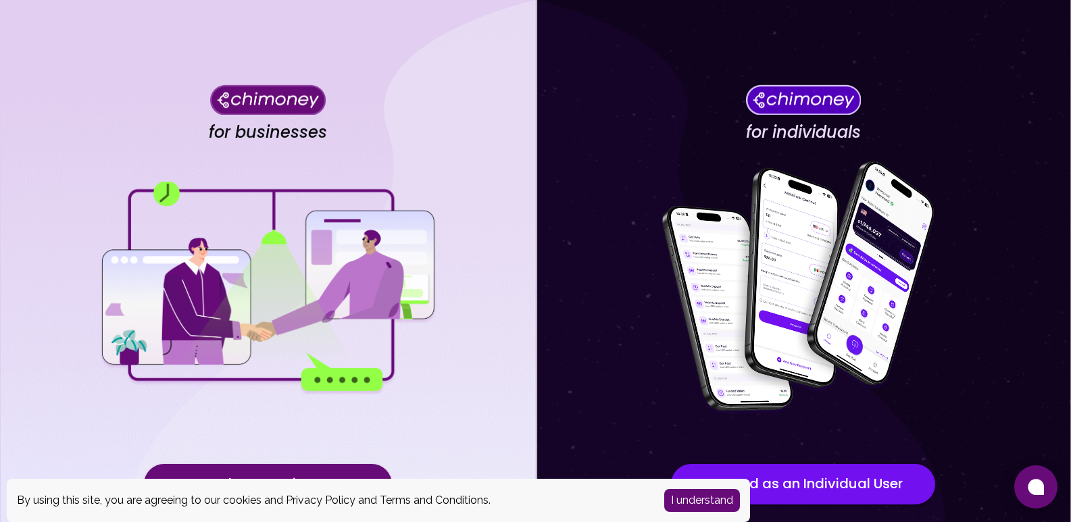
scroll to position [89, 0]
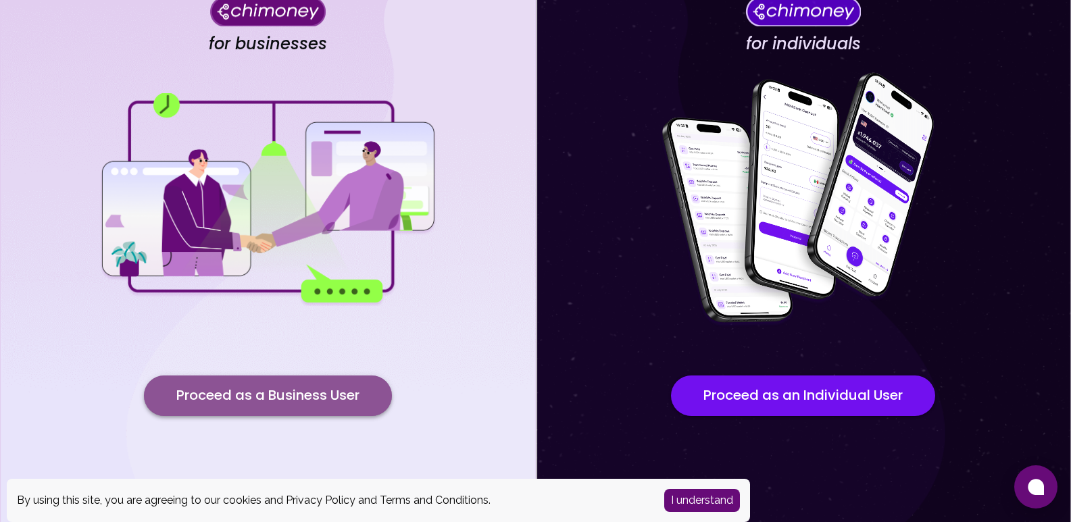
click at [302, 398] on button "Proceed as a Business User" at bounding box center [268, 396] width 248 height 41
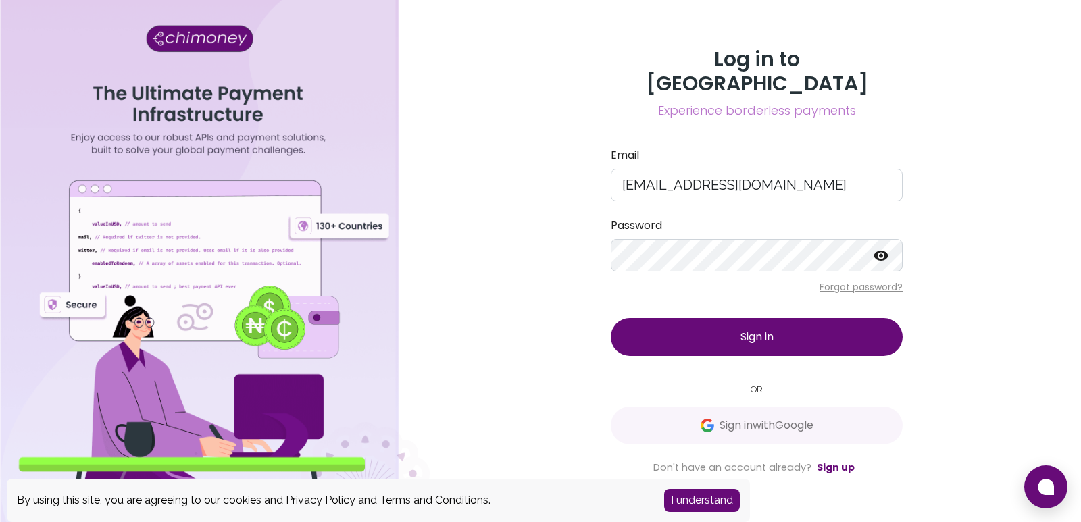
click at [702, 334] on button "Sign in" at bounding box center [757, 337] width 292 height 38
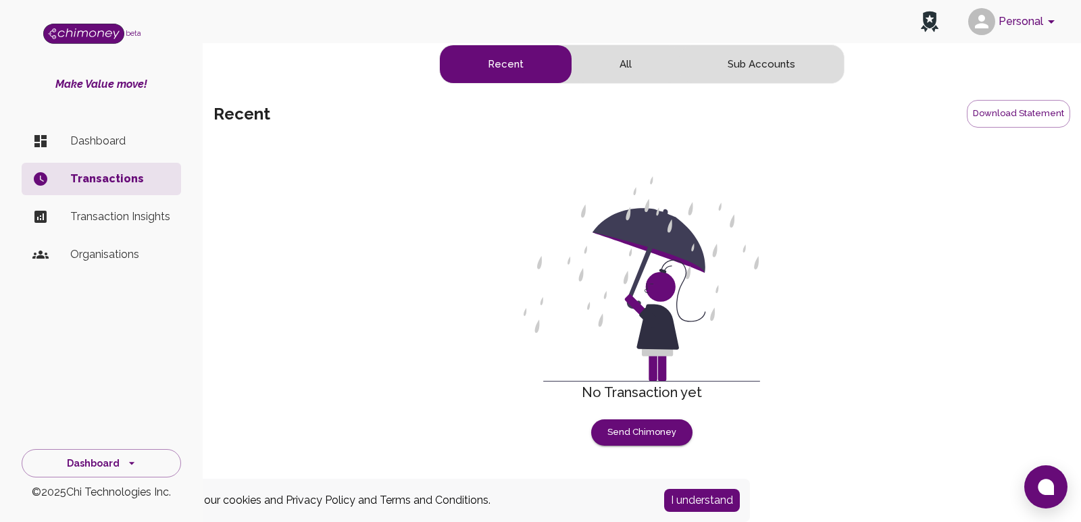
drag, startPoint x: 439, startPoint y: 296, endPoint x: 447, endPoint y: 317, distance: 22.5
click at [447, 317] on div "No Transaction yet Send Chimoney" at bounding box center [642, 295] width 857 height 302
click at [59, 141] on div "side nav" at bounding box center [51, 141] width 38 height 16
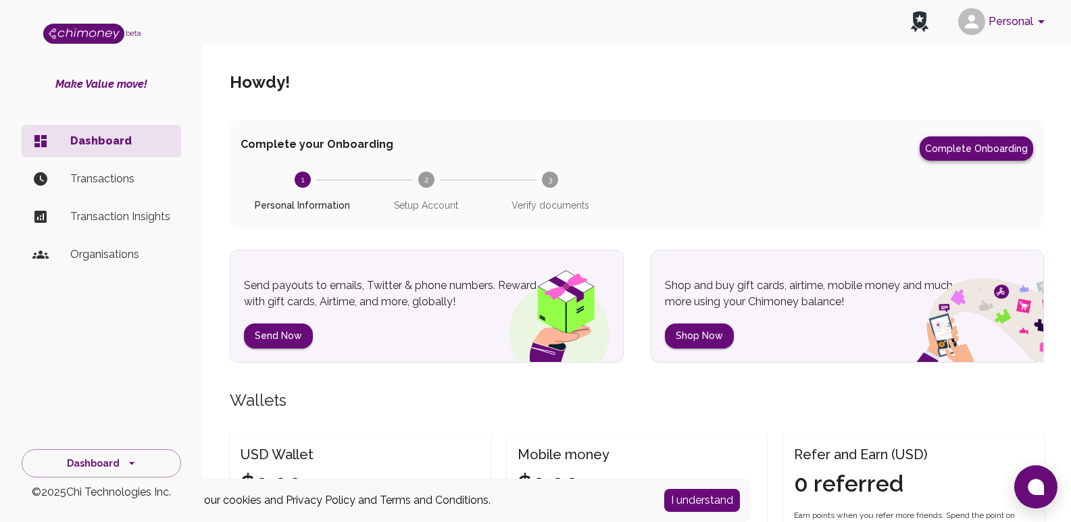
click at [979, 153] on button "Complete Onboarding" at bounding box center [977, 148] width 114 height 24
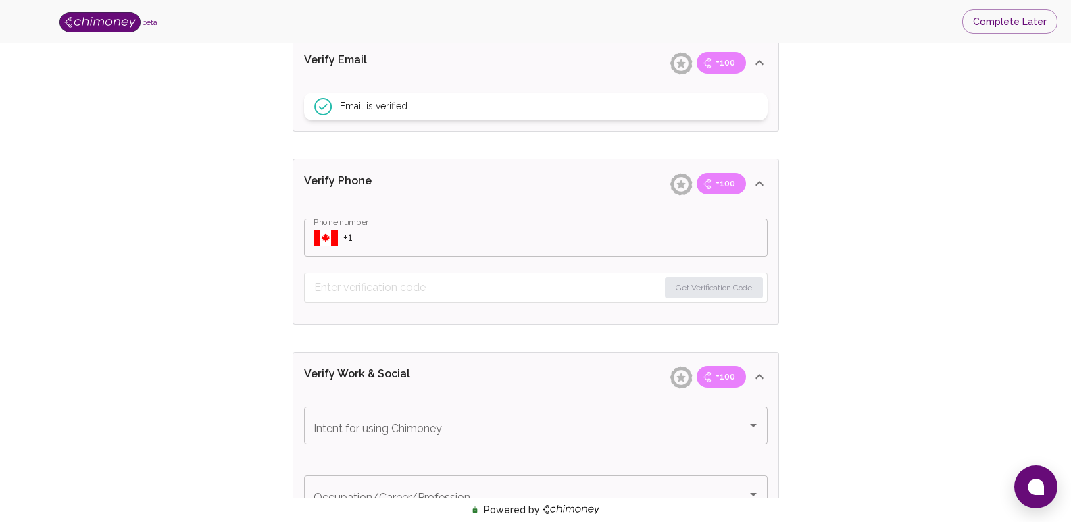
scroll to position [541, 0]
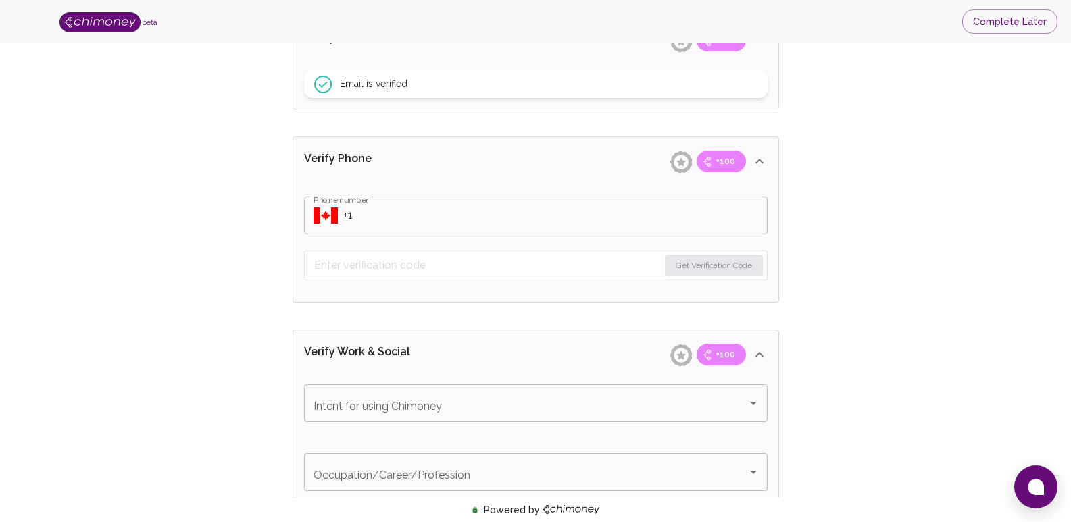
click at [499, 220] on input "Phone number" at bounding box center [555, 216] width 424 height 38
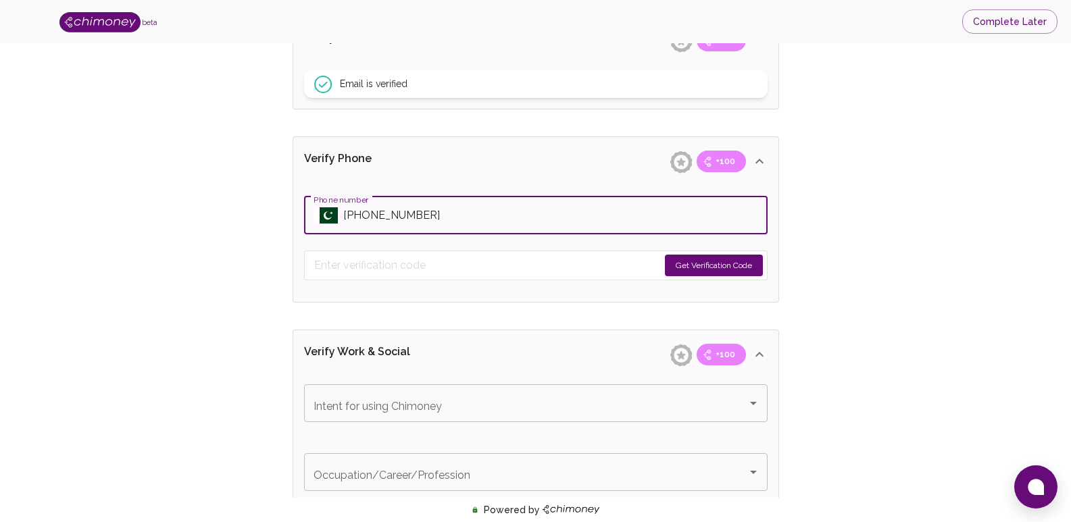
type input "[PHONE_NUMBER]"
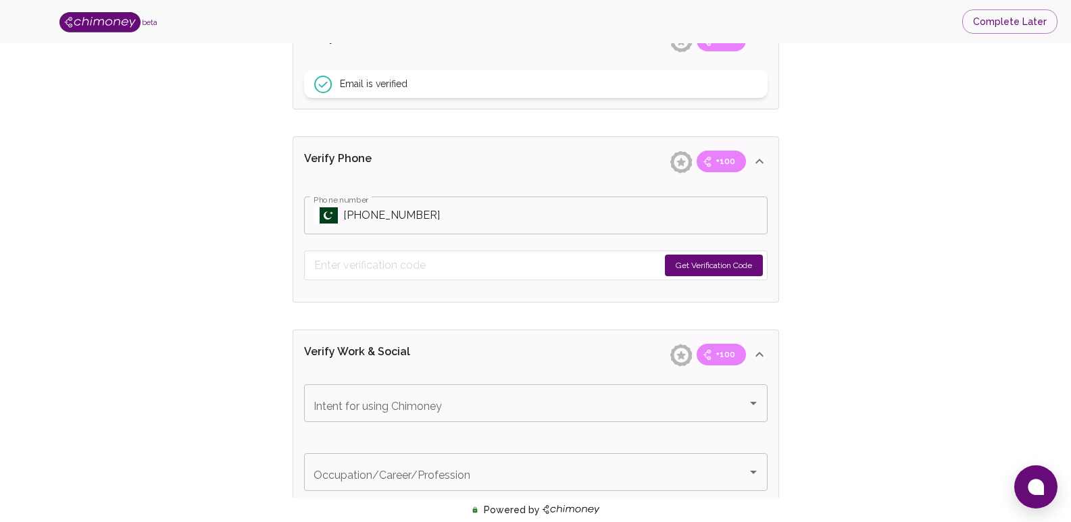
click at [703, 268] on button "Get Verification Code" at bounding box center [714, 266] width 98 height 22
